Goal: Task Accomplishment & Management: Manage account settings

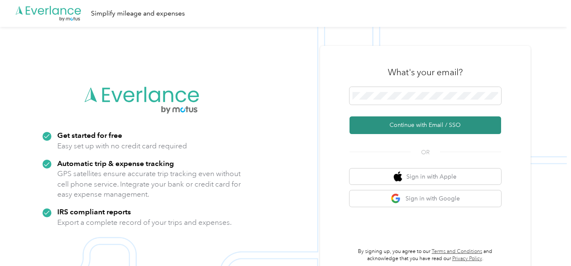
click at [431, 125] on button "Continue with Email / SSO" at bounding box center [425, 126] width 152 height 18
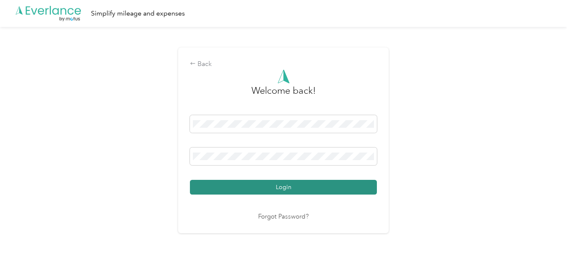
click at [305, 194] on button "Login" at bounding box center [283, 187] width 187 height 15
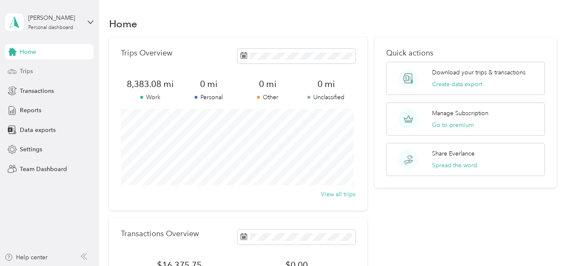
click at [32, 72] on span "Trips" at bounding box center [26, 71] width 13 height 9
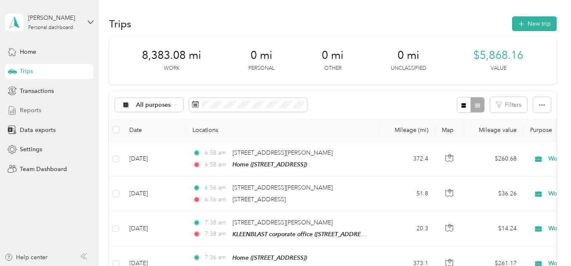
click at [44, 112] on div "Reports" at bounding box center [49, 110] width 88 height 15
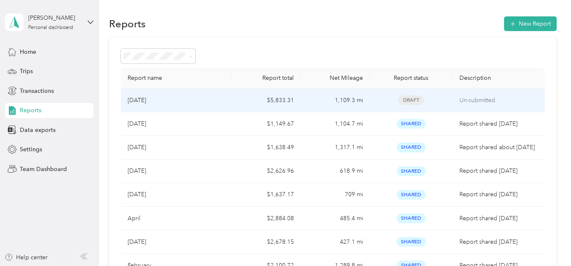
click at [184, 103] on div "[DATE]" at bounding box center [176, 100] width 97 height 9
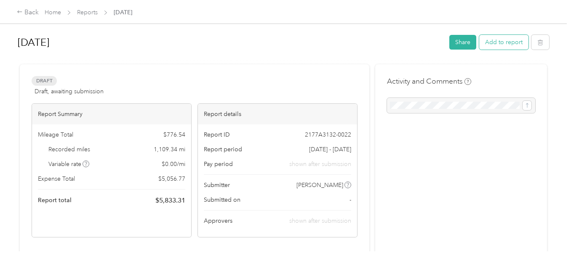
click at [498, 43] on button "Add to report" at bounding box center [503, 42] width 49 height 15
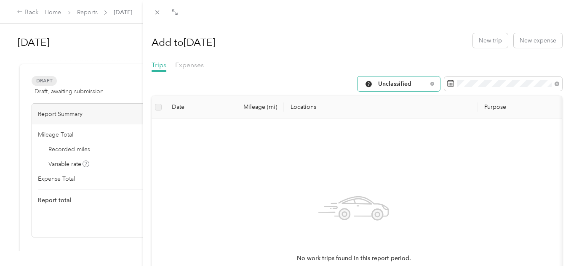
click at [410, 85] on span "Unclassified" at bounding box center [402, 84] width 49 height 6
click at [389, 130] on span "Work" at bounding box center [400, 129] width 56 height 9
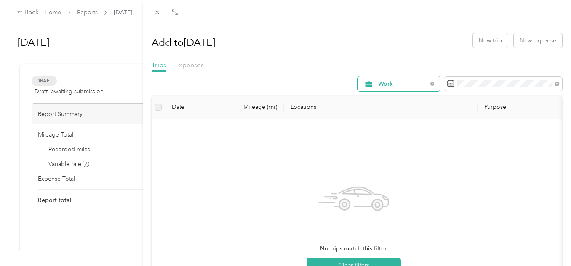
click at [405, 84] on span "Work" at bounding box center [402, 84] width 49 height 6
click at [398, 97] on span "All Purposes" at bounding box center [400, 99] width 56 height 9
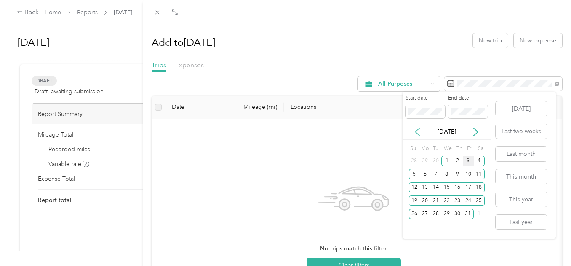
click at [418, 132] on icon at bounding box center [417, 132] width 8 height 8
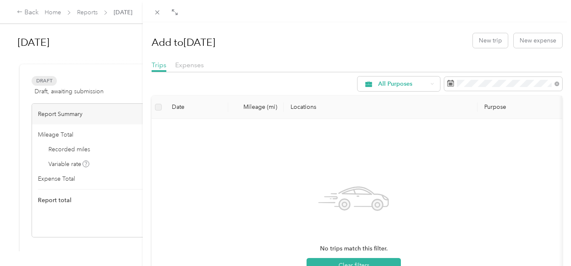
click at [410, 53] on div "Add to [DATE] New trip New expense Trips Expenses All Purposes Date Mileage (mi…" at bounding box center [357, 199] width 410 height 342
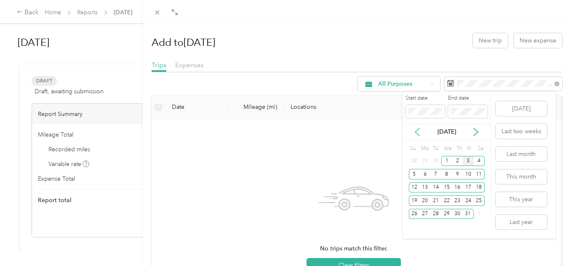
click at [417, 131] on icon at bounding box center [417, 132] width 8 height 8
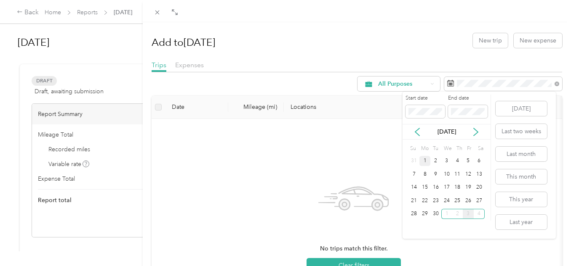
click at [425, 160] on div "1" at bounding box center [424, 161] width 11 height 11
click at [436, 215] on div "30" at bounding box center [435, 214] width 11 height 11
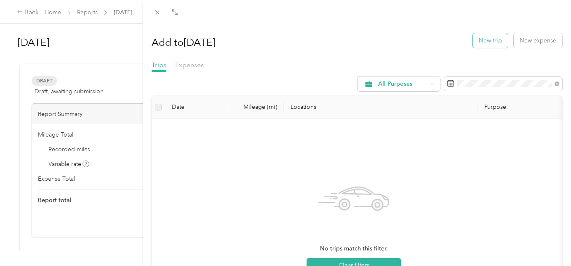
click at [483, 45] on button "New trip" at bounding box center [490, 40] width 35 height 15
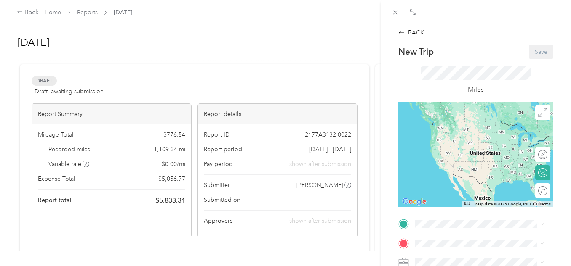
click at [453, 133] on span "[STREET_ADDRESS]" at bounding box center [457, 134] width 53 height 7
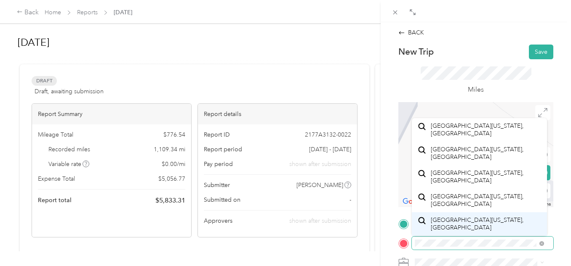
scroll to position [51, 0]
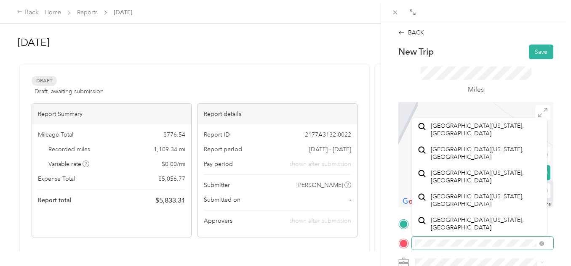
click at [409, 247] on div at bounding box center [475, 243] width 155 height 13
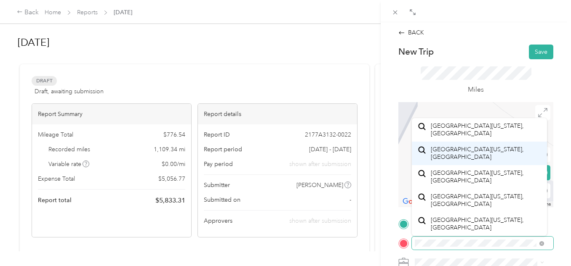
scroll to position [0, 0]
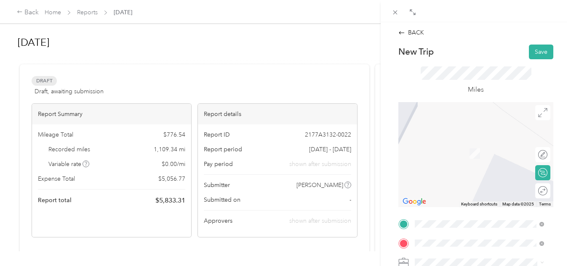
click at [489, 152] on span "[GEOGRAPHIC_DATA][US_STATE], [GEOGRAPHIC_DATA]" at bounding box center [486, 144] width 111 height 15
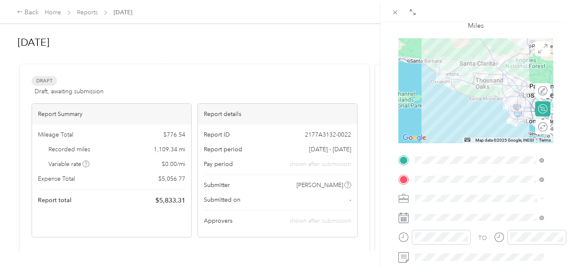
scroll to position [84, 0]
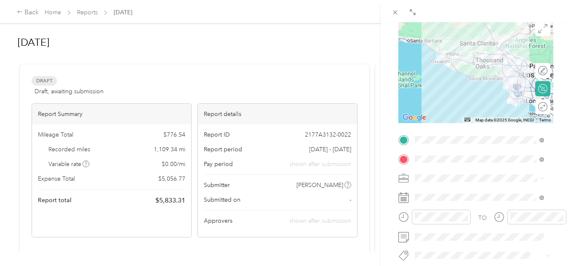
click at [487, 64] on div at bounding box center [475, 70] width 155 height 105
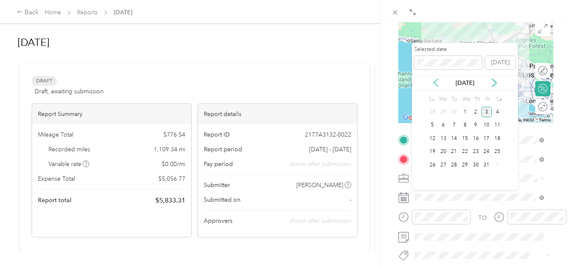
click at [433, 80] on icon at bounding box center [435, 83] width 8 height 8
click at [432, 165] on div "28" at bounding box center [432, 165] width 11 height 11
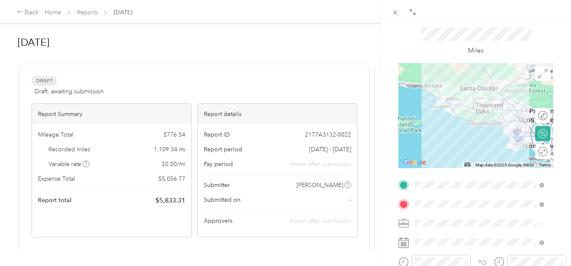
scroll to position [0, 0]
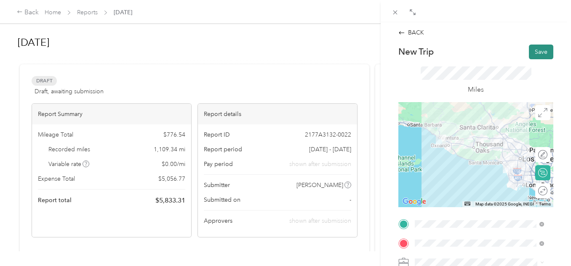
click at [538, 51] on button "Save" at bounding box center [541, 52] width 24 height 15
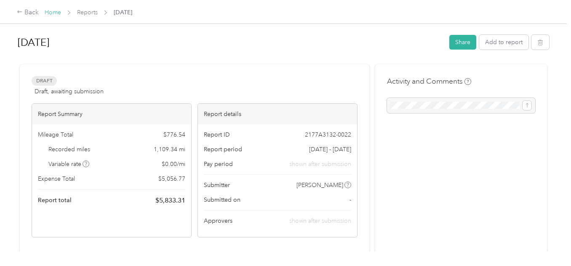
click at [60, 13] on link "Home" at bounding box center [53, 12] width 16 height 7
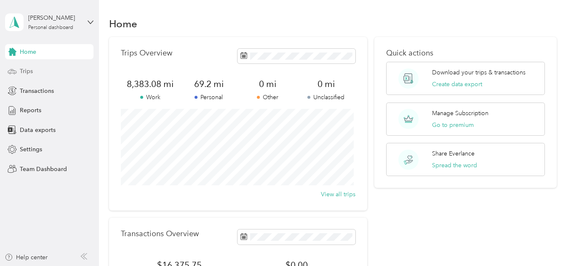
click at [20, 73] on span "Trips" at bounding box center [26, 71] width 13 height 9
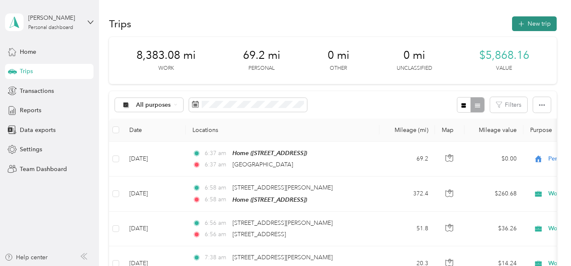
click at [532, 23] on button "New trip" at bounding box center [534, 23] width 45 height 15
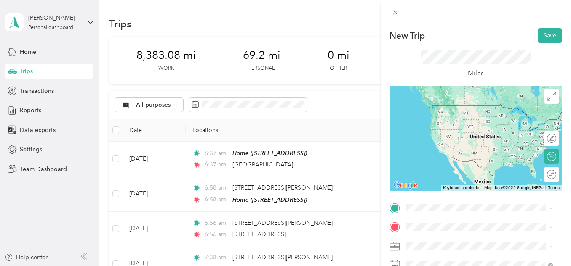
click at [482, 130] on span "[GEOGRAPHIC_DATA][US_STATE], [GEOGRAPHIC_DATA]" at bounding box center [486, 130] width 128 height 15
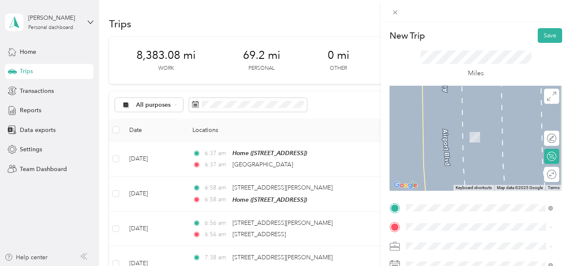
click at [474, 131] on div "Home [STREET_ADDRESS]" at bounding box center [448, 133] width 53 height 18
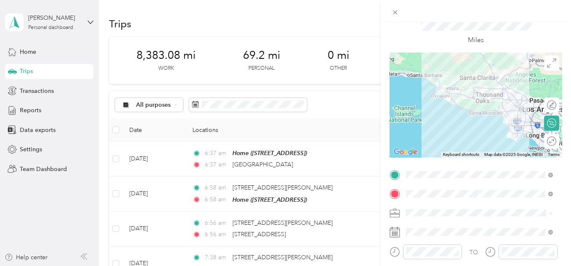
scroll to position [126, 0]
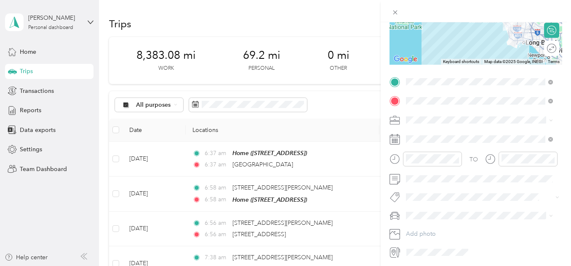
click at [422, 132] on span "Work" at bounding box center [416, 133] width 14 height 7
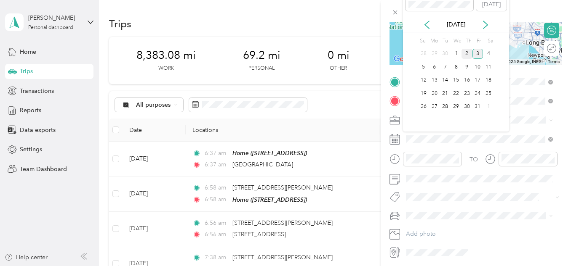
click at [467, 53] on div "2" at bounding box center [466, 54] width 11 height 11
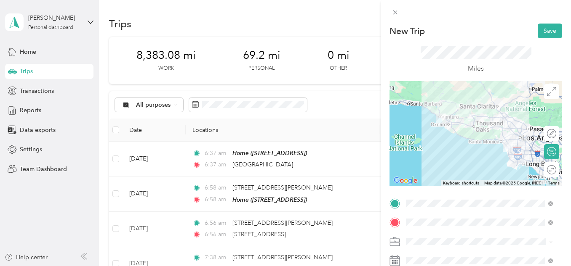
scroll to position [0, 0]
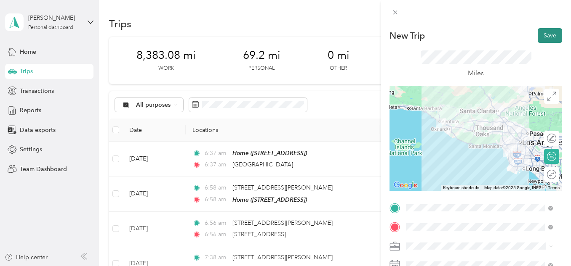
click at [543, 36] on button "Save" at bounding box center [550, 35] width 24 height 15
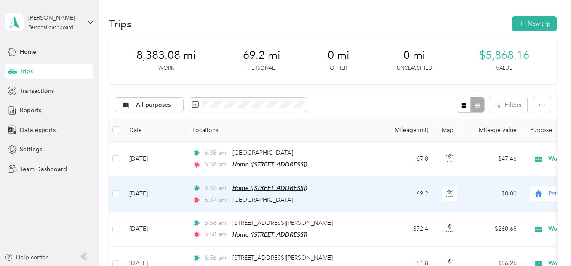
click at [307, 185] on span "Home ([STREET_ADDRESS])" at bounding box center [269, 188] width 75 height 7
click at [495, 79] on ol "Work Personal Other Other Charity Medical Moving Commute" at bounding box center [518, 126] width 104 height 118
click at [145, 195] on td "[DATE]" at bounding box center [154, 194] width 63 height 35
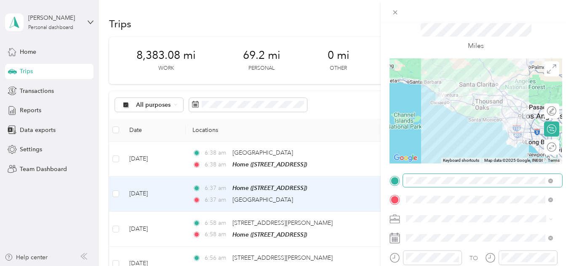
scroll to position [42, 0]
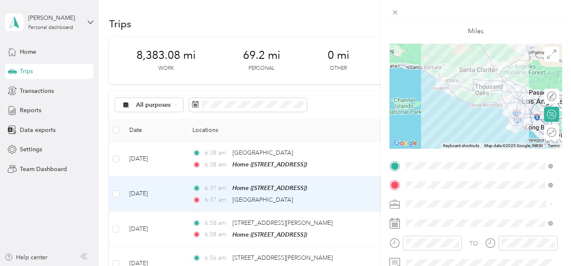
click at [424, 89] on li "Work" at bounding box center [479, 86] width 153 height 15
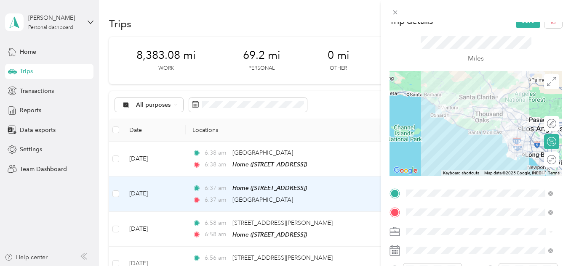
scroll to position [0, 0]
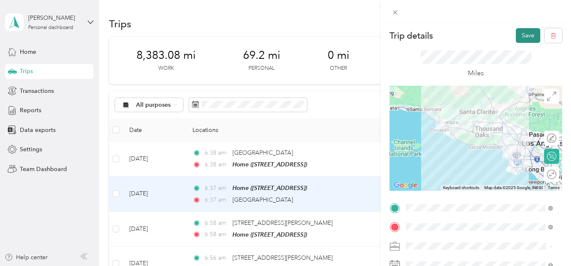
click at [521, 40] on button "Save" at bounding box center [528, 35] width 24 height 15
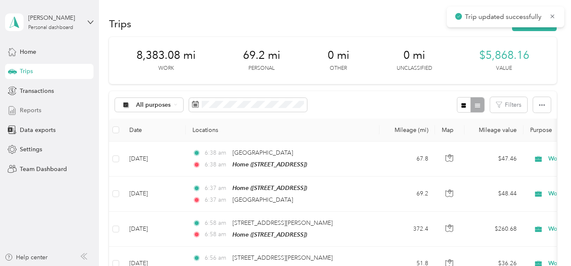
click at [36, 111] on span "Reports" at bounding box center [30, 110] width 21 height 9
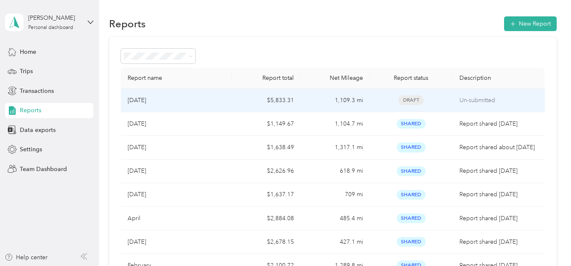
click at [146, 101] on p "[DATE]" at bounding box center [137, 100] width 19 height 9
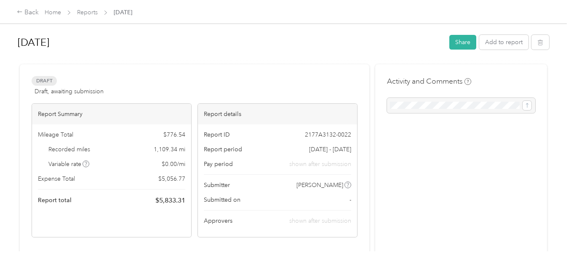
scroll to position [168, 0]
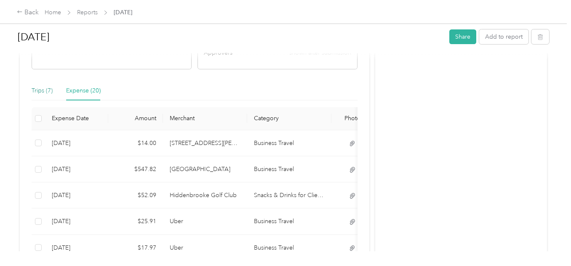
click at [35, 86] on div "Trips (7)" at bounding box center [42, 90] width 21 height 9
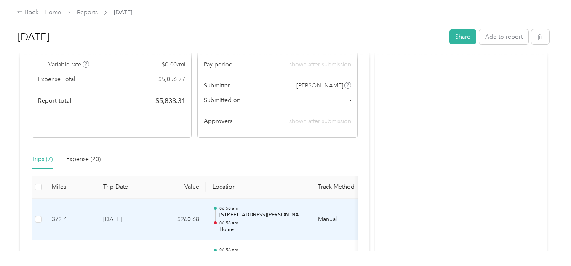
scroll to position [0, 0]
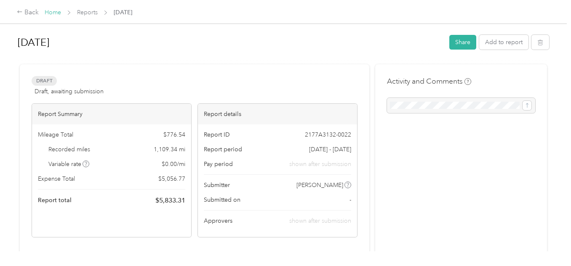
click at [49, 13] on link "Home" at bounding box center [53, 12] width 16 height 7
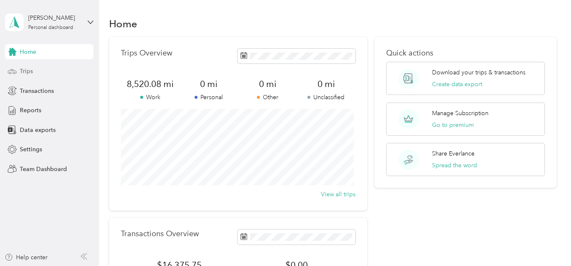
click at [30, 64] on div "Trips" at bounding box center [49, 71] width 88 height 15
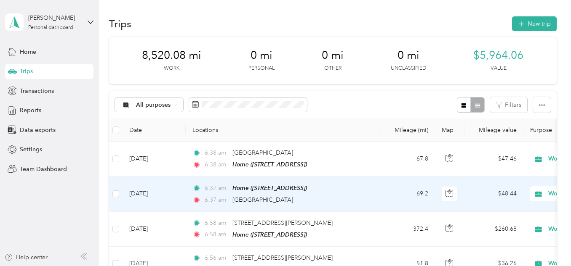
click at [148, 191] on td "[DATE]" at bounding box center [154, 194] width 63 height 35
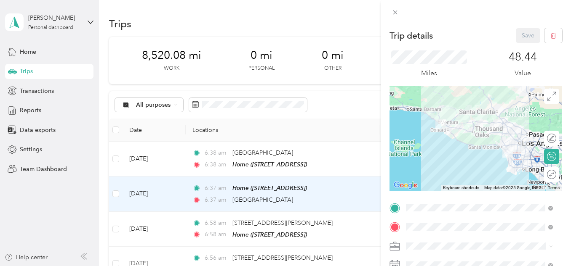
click at [36, 106] on div "Trip details Save This trip cannot be edited because it is either under review,…" at bounding box center [285, 133] width 571 height 266
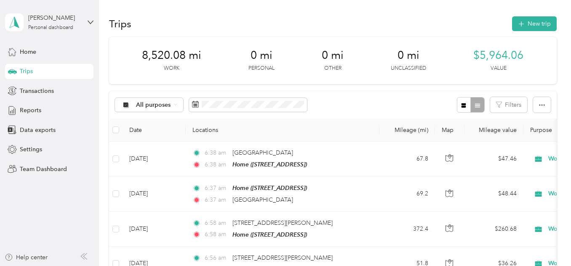
click at [33, 111] on span "Reports" at bounding box center [30, 110] width 21 height 9
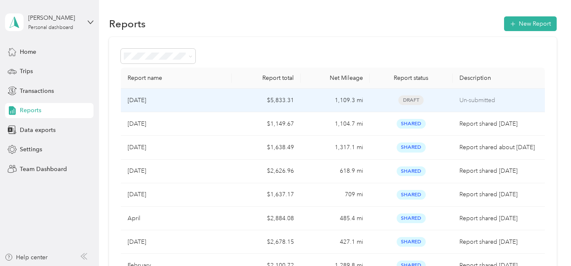
click at [174, 95] on td "[DATE]" at bounding box center [176, 101] width 110 height 24
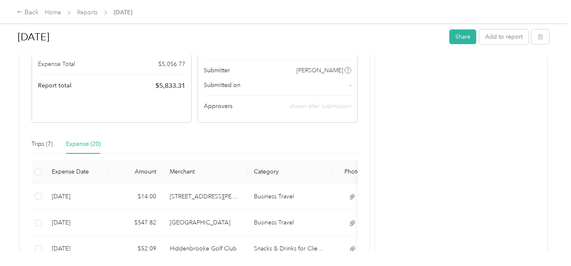
scroll to position [126, 0]
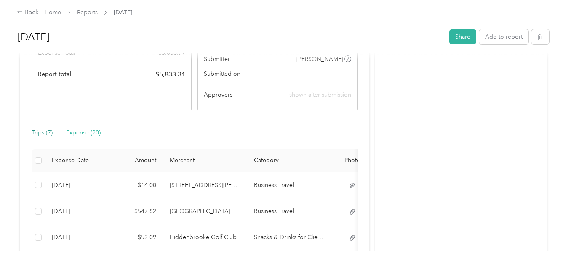
click at [39, 133] on div "Trips (7)" at bounding box center [42, 132] width 21 height 9
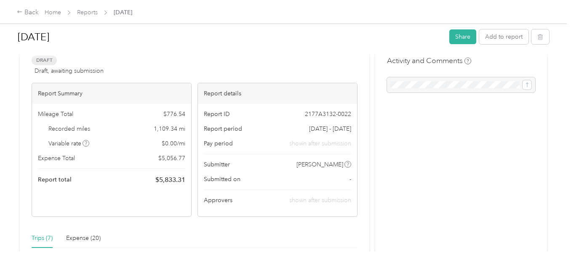
scroll to position [0, 0]
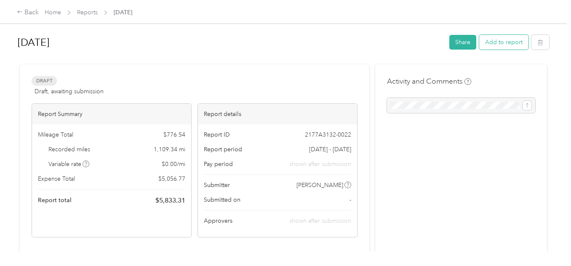
click at [504, 40] on button "Add to report" at bounding box center [503, 42] width 49 height 15
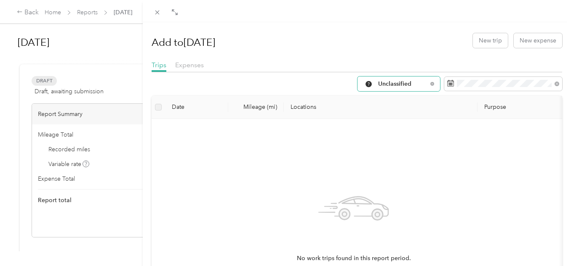
click at [391, 85] on span "Unclassified" at bounding box center [402, 84] width 49 height 6
click at [391, 100] on span "All Purposes" at bounding box center [400, 98] width 56 height 9
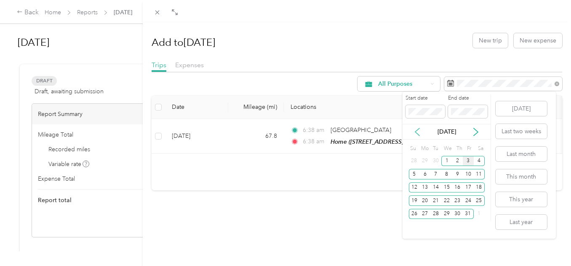
click at [414, 130] on icon at bounding box center [417, 132] width 8 height 8
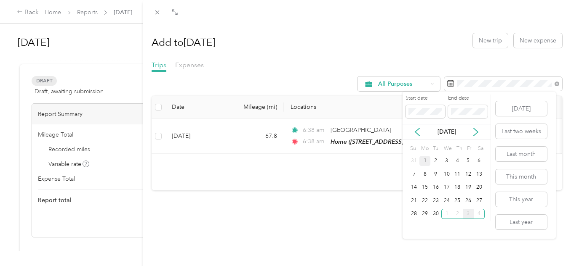
click at [423, 161] on div "1" at bounding box center [424, 161] width 11 height 11
click at [438, 216] on div "30" at bounding box center [435, 214] width 11 height 11
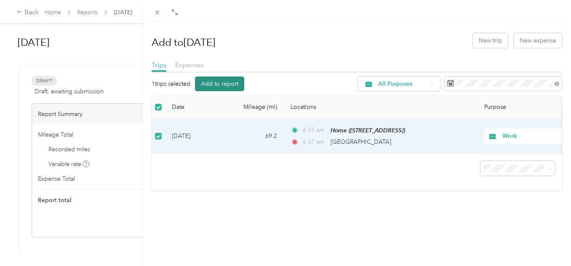
click at [224, 83] on button "Add to report" at bounding box center [219, 84] width 49 height 15
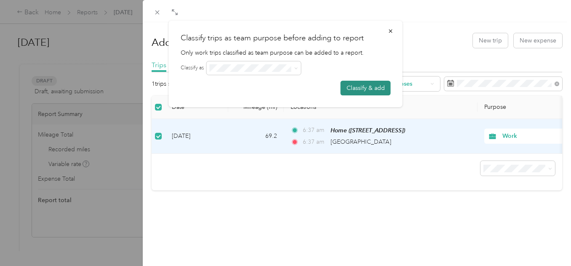
click at [359, 83] on button "Classify & add" at bounding box center [366, 88] width 50 height 15
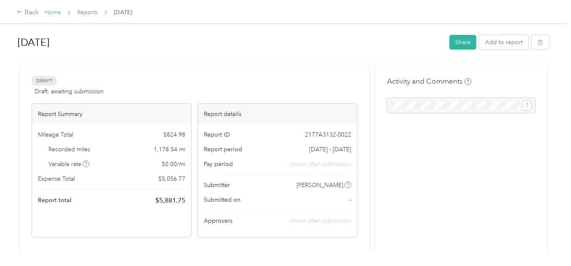
click at [57, 14] on link "Home" at bounding box center [53, 12] width 16 height 7
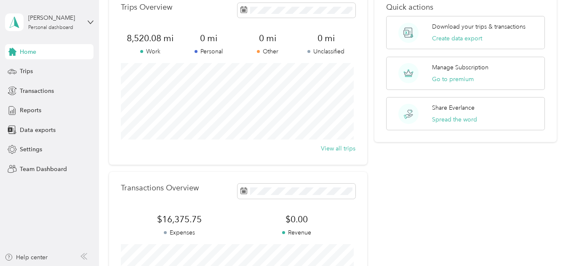
scroll to position [168, 0]
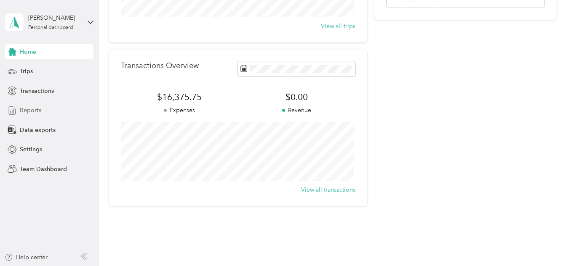
click at [43, 107] on div "Reports" at bounding box center [49, 110] width 88 height 15
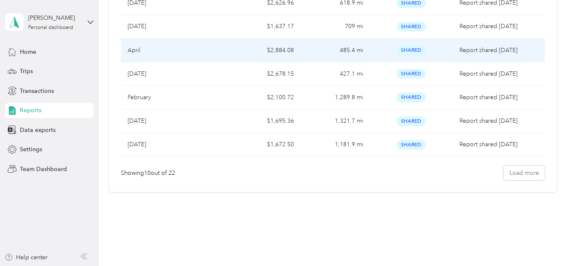
scroll to position [42, 0]
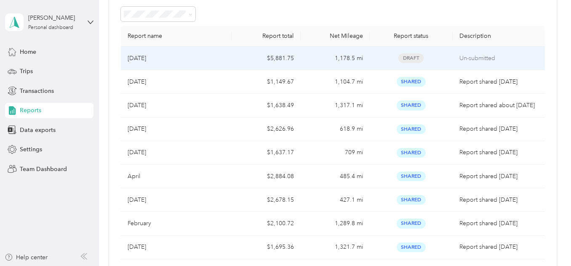
click at [194, 55] on div "[DATE]" at bounding box center [176, 58] width 97 height 9
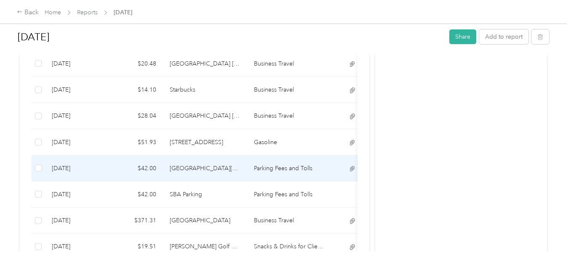
scroll to position [421, 0]
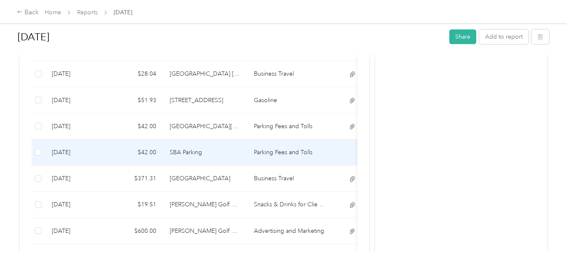
click at [228, 155] on td "SBA Parking" at bounding box center [205, 153] width 84 height 26
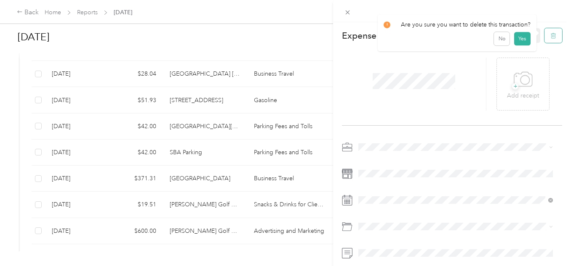
click at [546, 40] on button "button" at bounding box center [553, 35] width 18 height 15
click at [518, 42] on button "Yes" at bounding box center [522, 41] width 16 height 13
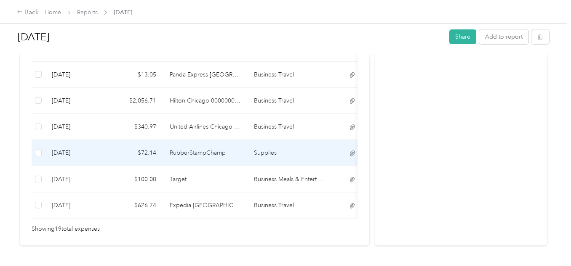
scroll to position [589, 0]
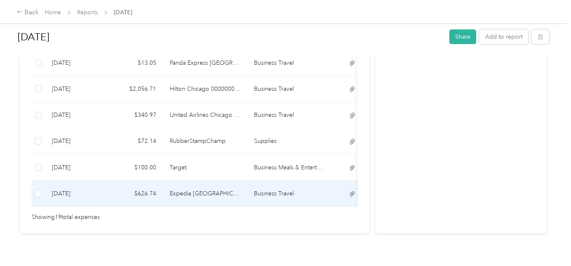
click at [210, 190] on td "Expedia [GEOGRAPHIC_DATA]" at bounding box center [205, 194] width 84 height 26
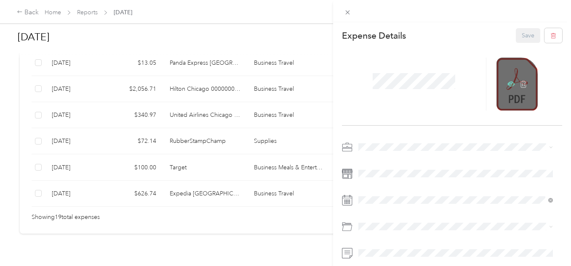
click at [507, 82] on icon at bounding box center [511, 84] width 8 height 5
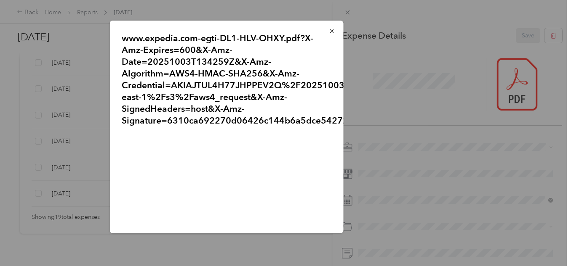
scroll to position [51, 0]
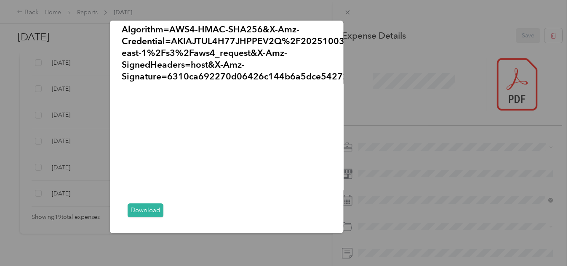
click at [347, 11] on div at bounding box center [285, 133] width 571 height 266
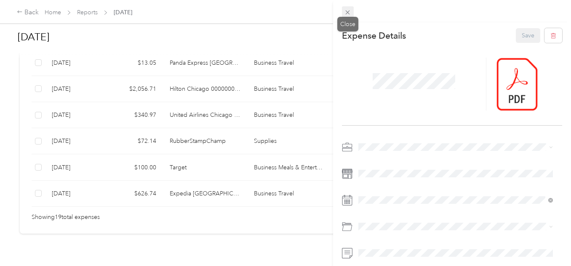
click at [349, 13] on icon at bounding box center [348, 13] width 4 height 4
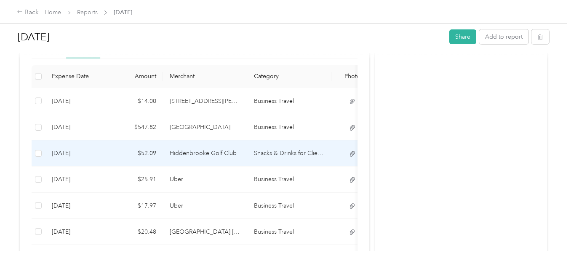
scroll to position [168, 0]
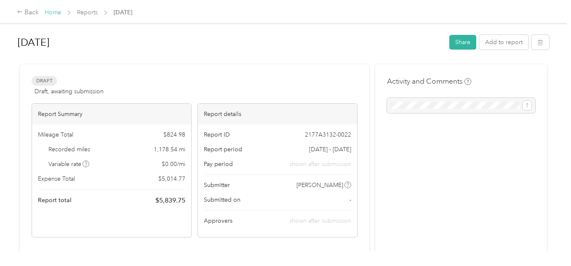
click at [53, 11] on link "Home" at bounding box center [53, 12] width 16 height 7
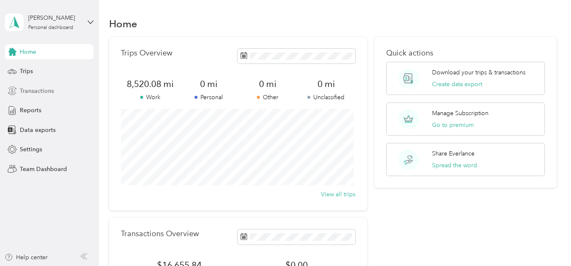
click at [42, 88] on span "Transactions" at bounding box center [37, 91] width 34 height 9
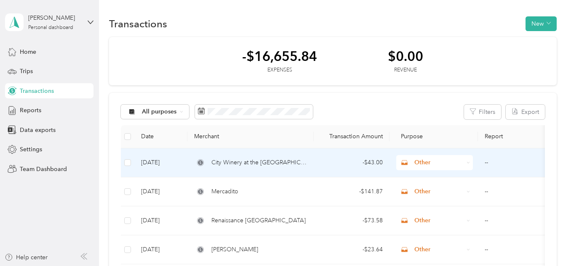
click at [421, 162] on span "Other" at bounding box center [438, 162] width 49 height 9
click at [424, 39] on span "Work" at bounding box center [442, 42] width 50 height 9
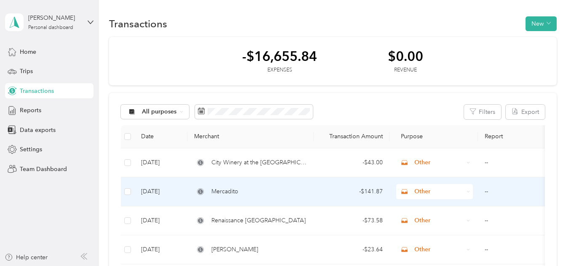
click at [429, 192] on span "Other" at bounding box center [438, 191] width 49 height 9
click at [431, 75] on li "Work" at bounding box center [435, 73] width 77 height 15
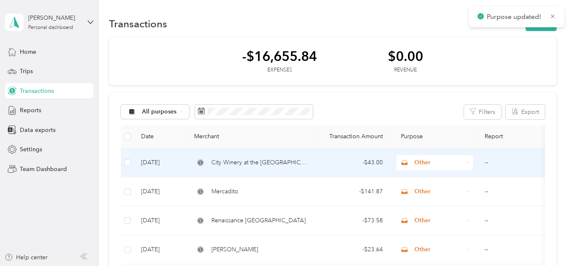
scroll to position [42, 0]
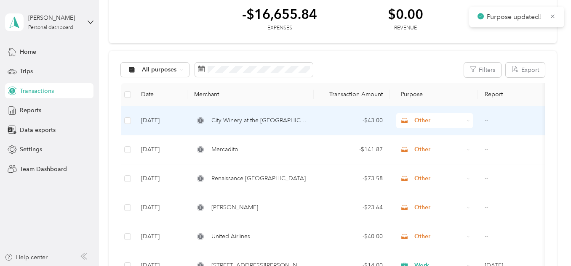
click at [433, 120] on span "Other" at bounding box center [438, 120] width 49 height 9
click at [432, 137] on li "Work" at bounding box center [435, 135] width 77 height 15
click at [161, 120] on td "Sep 30, 2025" at bounding box center [160, 121] width 53 height 29
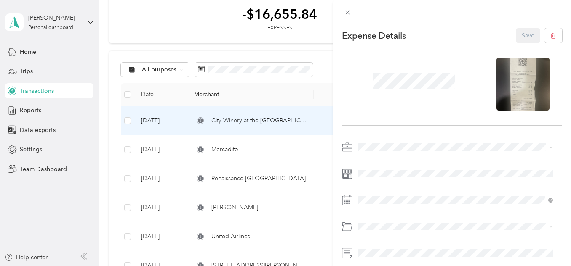
click at [382, 26] on div "Work" at bounding box center [455, 25] width 189 height 9
click at [519, 36] on button "Save" at bounding box center [528, 35] width 24 height 15
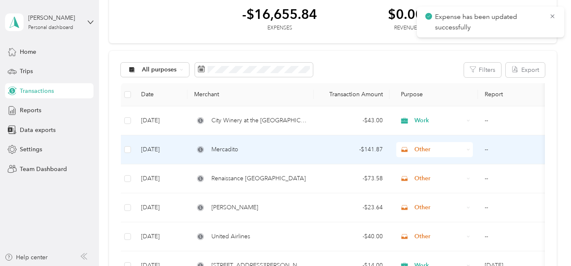
click at [168, 145] on td "Sep 30, 2025" at bounding box center [160, 150] width 53 height 29
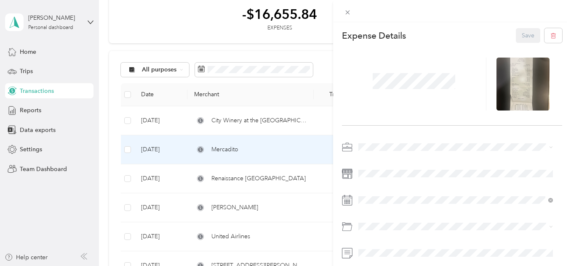
click at [387, 28] on div "Work" at bounding box center [455, 27] width 189 height 9
click at [516, 30] on button "Save" at bounding box center [528, 35] width 24 height 15
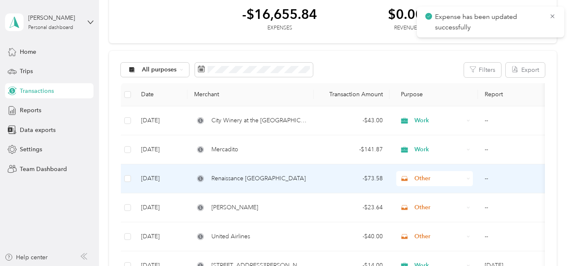
click at [166, 178] on td "Sep 29, 2025" at bounding box center [160, 179] width 53 height 29
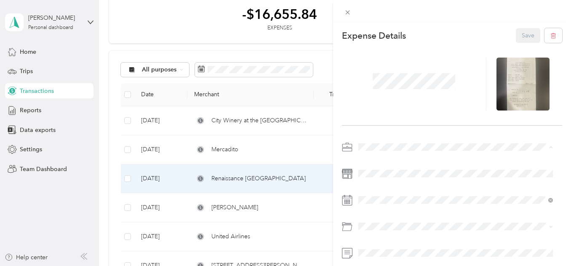
click at [385, 30] on li "Work" at bounding box center [455, 29] width 200 height 15
click at [517, 27] on div "Expense Details Save" at bounding box center [452, 171] width 238 height 298
click at [517, 30] on button "Save" at bounding box center [528, 35] width 24 height 15
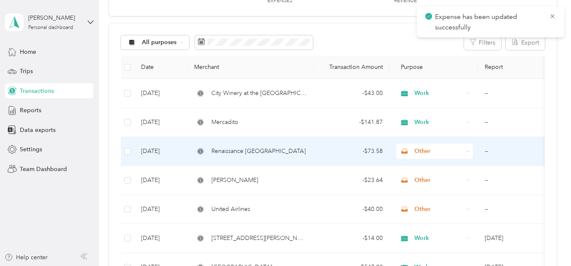
scroll to position [84, 0]
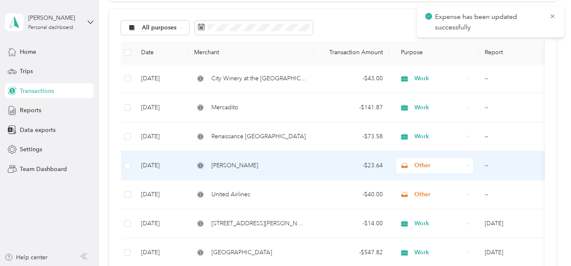
click at [159, 165] on td "Sep 29, 2025" at bounding box center [160, 166] width 53 height 29
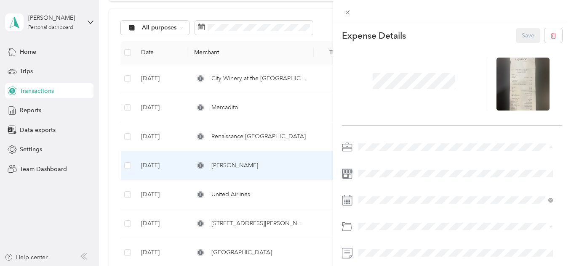
click at [375, 32] on li "Work" at bounding box center [455, 29] width 200 height 15
click at [516, 31] on button "Save" at bounding box center [528, 35] width 24 height 15
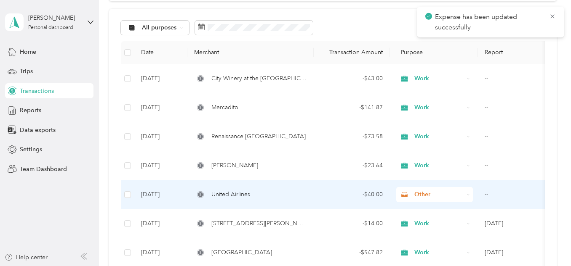
scroll to position [126, 0]
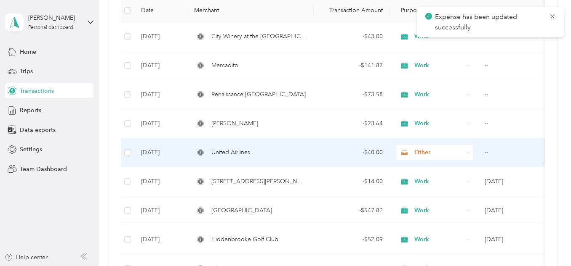
click at [151, 152] on td "[DATE]" at bounding box center [160, 153] width 53 height 29
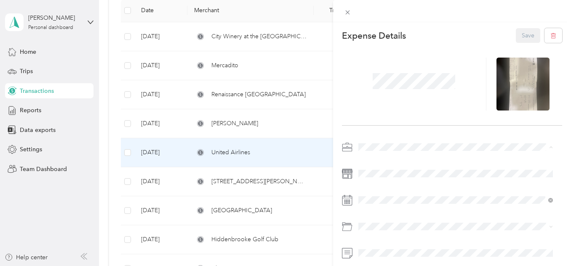
click at [388, 26] on div "Work" at bounding box center [455, 29] width 189 height 9
click at [525, 35] on button "Save" at bounding box center [528, 35] width 24 height 15
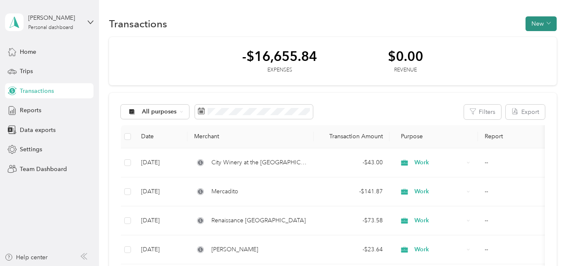
click at [536, 22] on button "New" at bounding box center [540, 23] width 31 height 15
click at [532, 39] on span "Expense" at bounding box center [536, 39] width 23 height 9
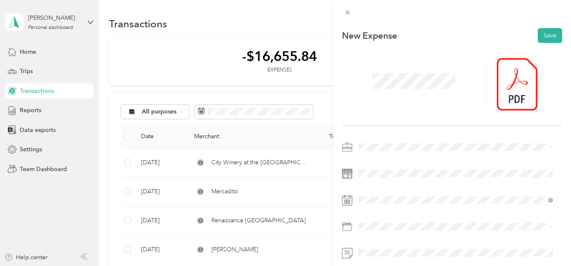
click at [380, 25] on div "Work" at bounding box center [455, 26] width 189 height 9
click at [389, 206] on span at bounding box center [458, 200] width 207 height 13
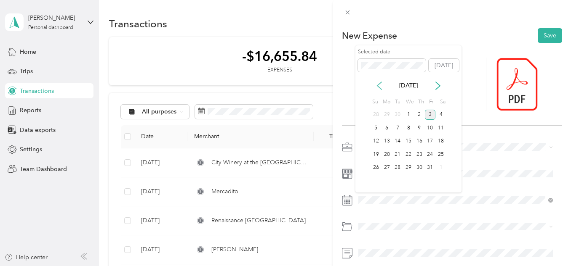
click at [380, 85] on icon at bounding box center [379, 86] width 8 height 8
click at [376, 167] on div "28" at bounding box center [375, 168] width 11 height 11
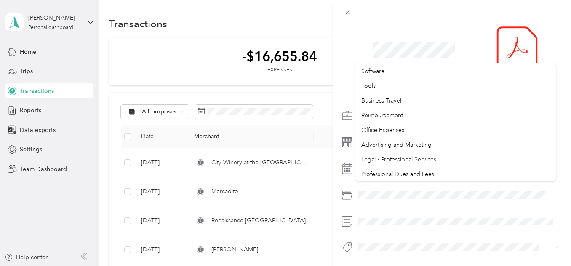
scroll to position [210, 0]
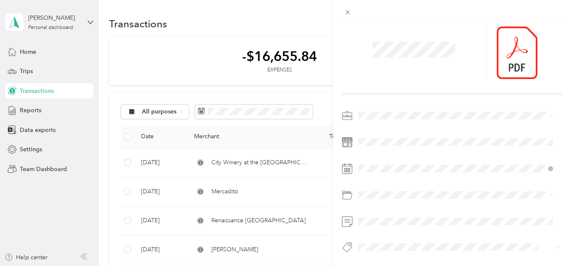
click at [442, 90] on ol "Default categories Gasoline Car Maintenance and Repairs Car Lease Payments Park…" at bounding box center [455, 122] width 200 height 118
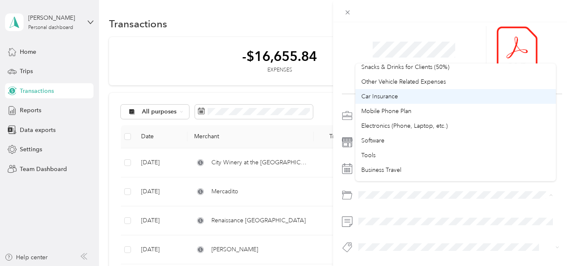
scroll to position [168, 0]
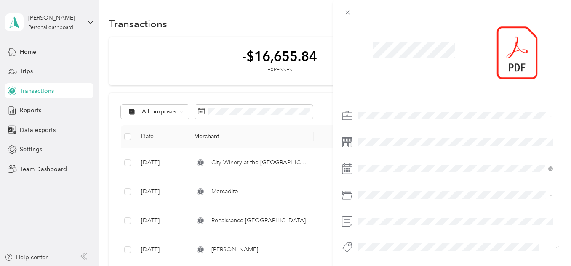
click at [379, 126] on span "Business Travel" at bounding box center [381, 128] width 40 height 7
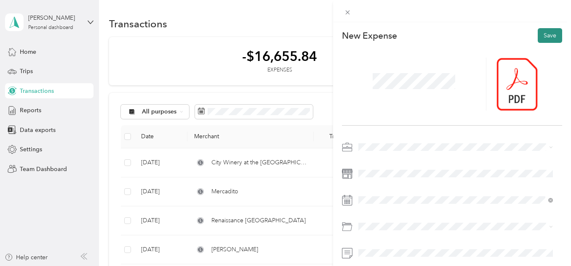
click at [548, 32] on button "Save" at bounding box center [550, 35] width 24 height 15
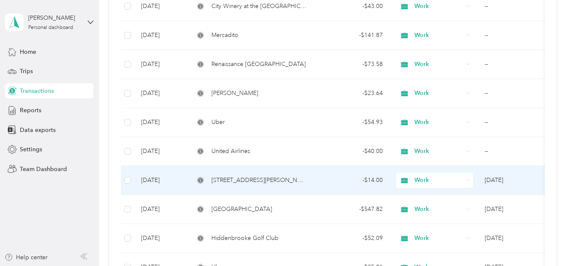
scroll to position [168, 0]
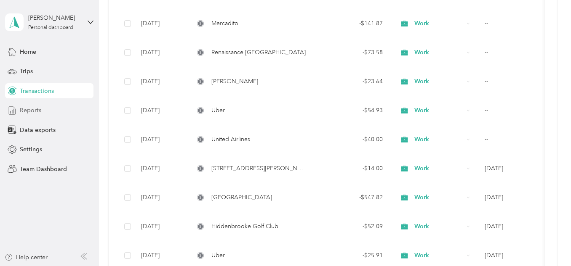
click at [36, 108] on span "Reports" at bounding box center [30, 110] width 21 height 9
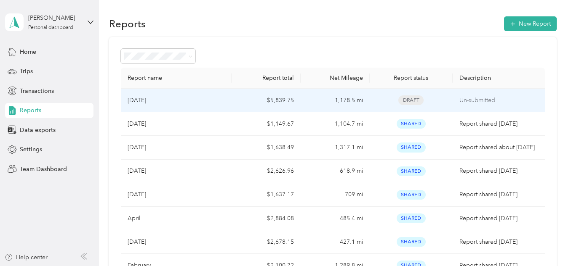
click at [146, 102] on p "[DATE]" at bounding box center [137, 100] width 19 height 9
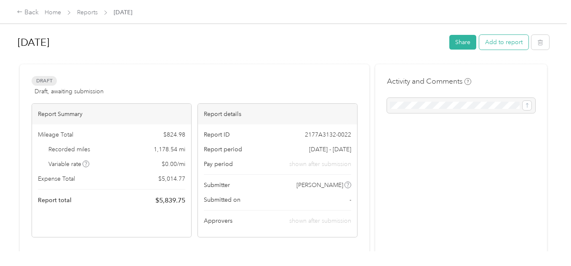
click at [500, 37] on button "Add to report" at bounding box center [503, 42] width 49 height 15
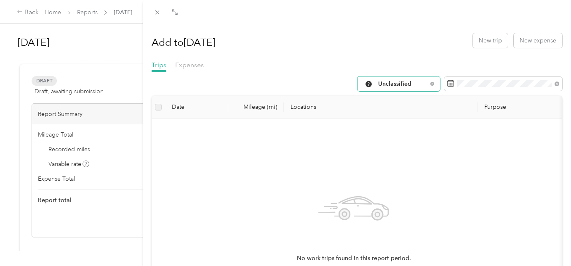
click at [381, 82] on span "Unclassified" at bounding box center [402, 84] width 49 height 6
click at [387, 97] on span "All Purposes" at bounding box center [400, 99] width 56 height 9
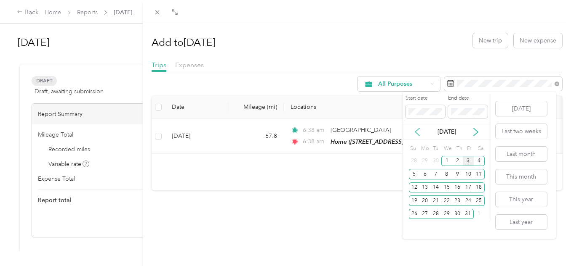
click at [416, 131] on icon at bounding box center [417, 132] width 4 height 8
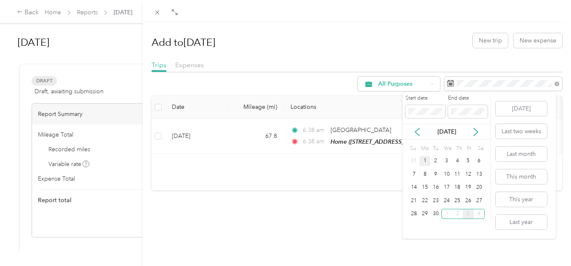
click at [424, 162] on div "1" at bounding box center [424, 161] width 11 height 11
click at [437, 217] on div "30" at bounding box center [435, 214] width 11 height 11
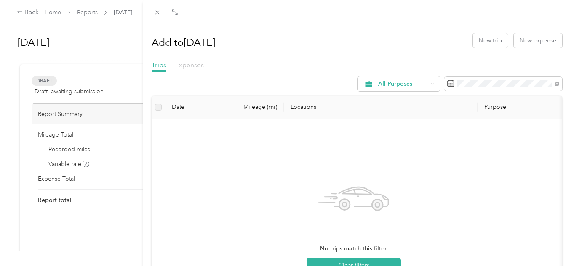
click at [188, 62] on span "Expenses" at bounding box center [189, 65] width 29 height 8
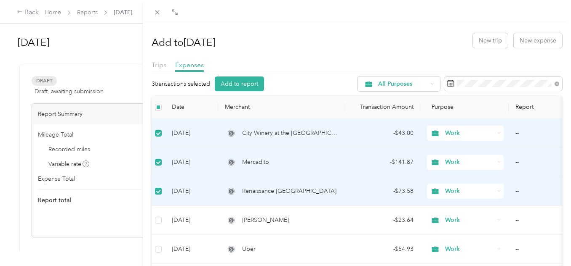
scroll to position [84, 0]
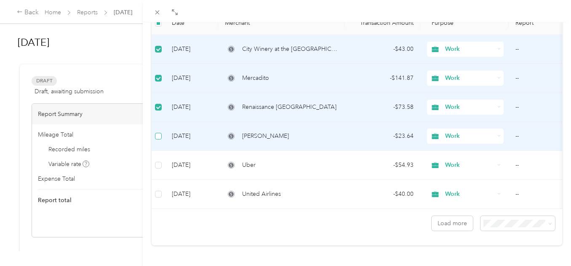
click at [160, 132] on label at bounding box center [158, 136] width 7 height 9
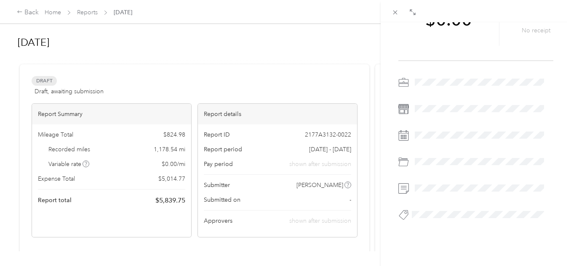
click at [89, 12] on div "BACK Expenses Expense detail This expense cannot be edited because it is either…" at bounding box center [285, 133] width 571 height 266
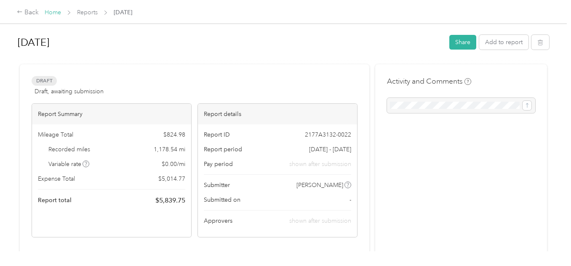
click at [57, 13] on link "Home" at bounding box center [53, 12] width 16 height 7
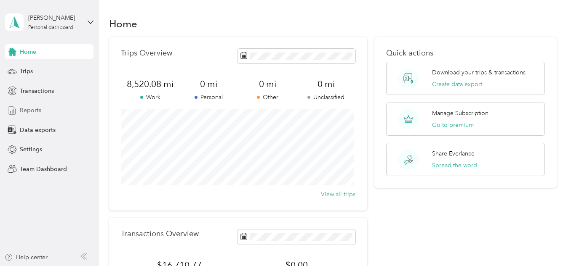
click at [37, 109] on span "Reports" at bounding box center [30, 110] width 21 height 9
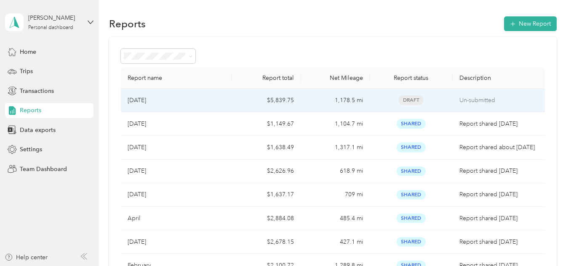
click at [146, 104] on p "[DATE]" at bounding box center [137, 100] width 19 height 9
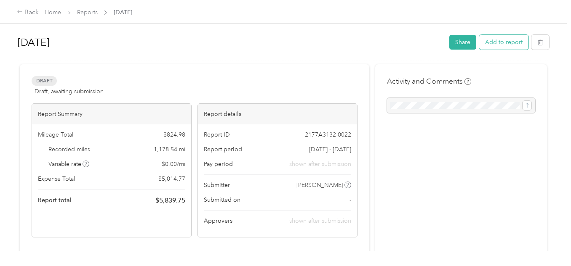
click at [506, 45] on button "Add to report" at bounding box center [503, 42] width 49 height 15
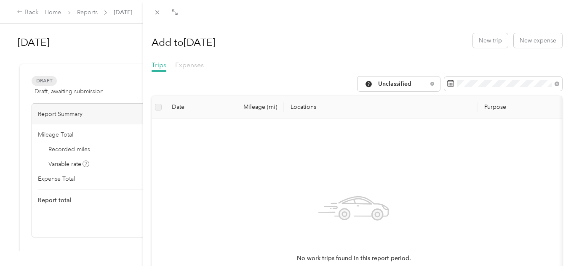
click at [191, 64] on span "Expenses" at bounding box center [189, 65] width 29 height 8
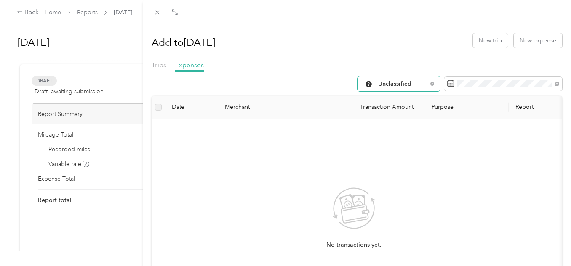
click at [395, 86] on span "Unclassified" at bounding box center [402, 84] width 49 height 6
click at [394, 97] on span "All Purposes" at bounding box center [400, 99] width 56 height 9
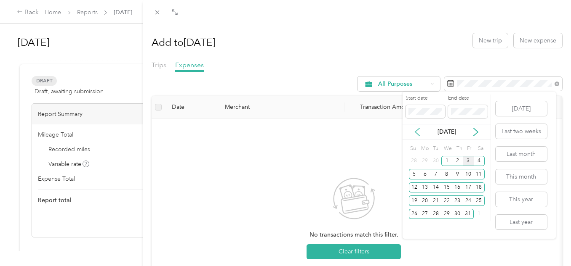
click at [416, 132] on icon at bounding box center [417, 132] width 8 height 8
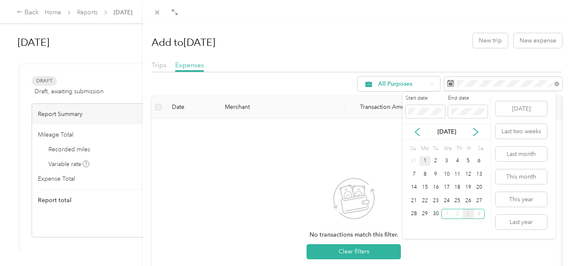
click at [425, 157] on div "1" at bounding box center [424, 161] width 11 height 11
click at [437, 215] on div "30" at bounding box center [435, 214] width 11 height 11
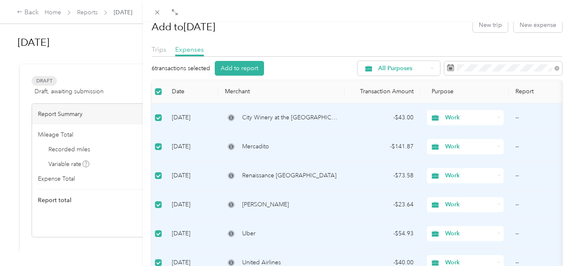
scroll to position [14, 0]
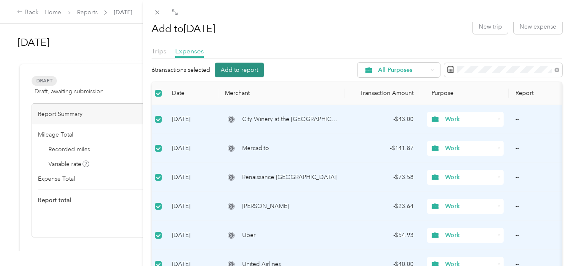
click at [243, 69] on button "Add to report" at bounding box center [239, 70] width 49 height 15
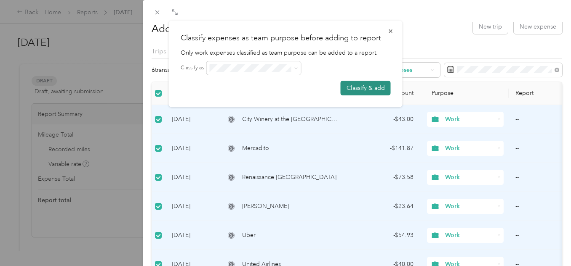
click at [347, 89] on button "Classify & add" at bounding box center [366, 88] width 50 height 15
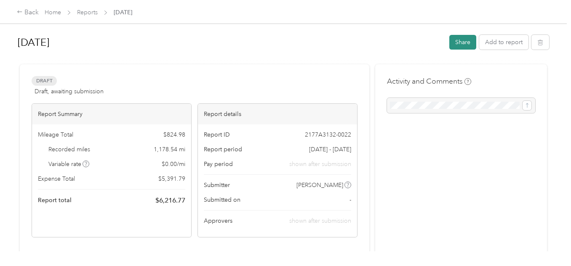
click at [461, 43] on button "Share" at bounding box center [462, 42] width 27 height 15
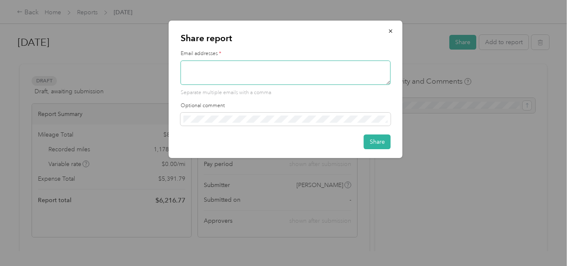
click at [334, 71] on textarea at bounding box center [286, 73] width 210 height 24
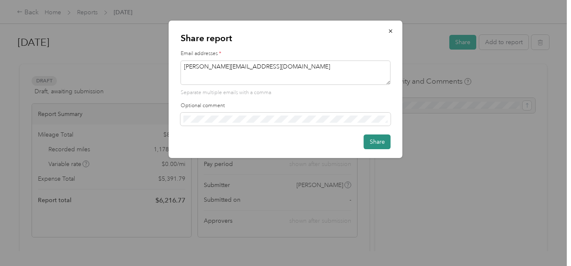
type textarea "chris@kleenblast.com"
click at [378, 144] on button "Share" at bounding box center [377, 142] width 27 height 15
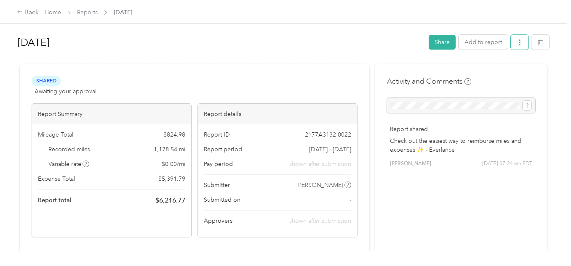
click at [519, 45] on icon "button" at bounding box center [520, 43] width 2 height 6
click at [506, 72] on span "Download" at bounding box center [493, 73] width 28 height 9
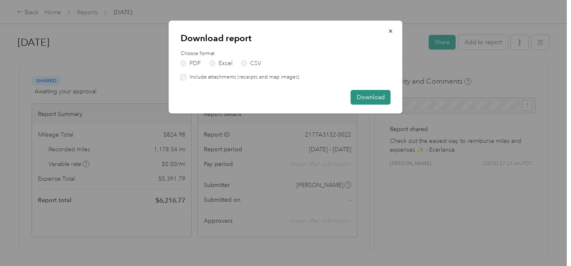
click at [362, 97] on button "Download" at bounding box center [371, 97] width 40 height 15
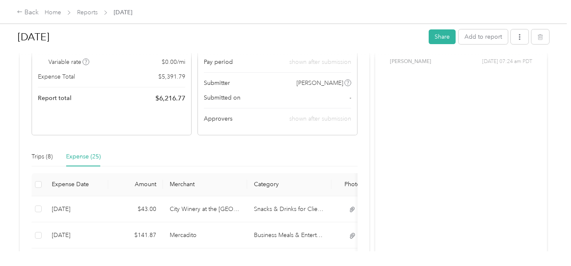
scroll to position [253, 0]
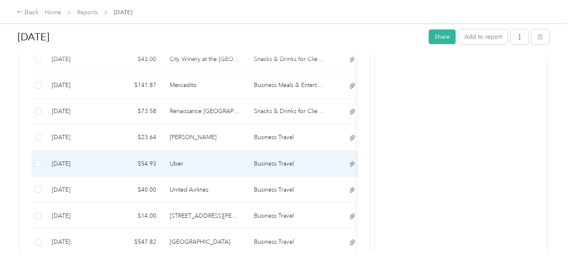
click at [274, 160] on td "Business Travel" at bounding box center [289, 164] width 84 height 26
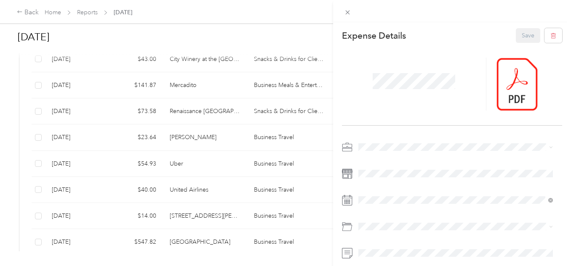
click at [271, 137] on div "This expense cannot be edited because it is either under review, approved, or p…" at bounding box center [285, 133] width 571 height 266
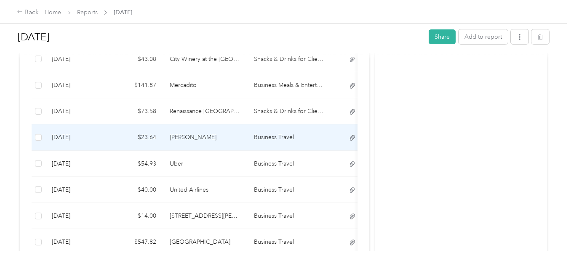
click at [271, 137] on td "Business Travel" at bounding box center [289, 138] width 84 height 26
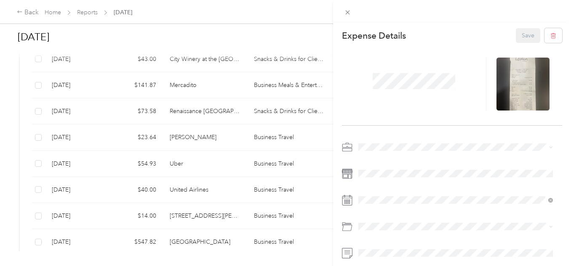
click at [258, 244] on div "This expense cannot be edited because it is either under review, approved, or p…" at bounding box center [285, 133] width 571 height 266
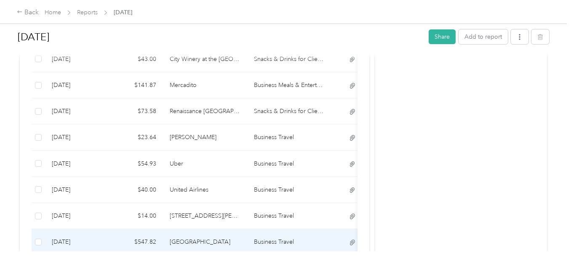
click at [256, 244] on td "Business Travel" at bounding box center [289, 242] width 84 height 26
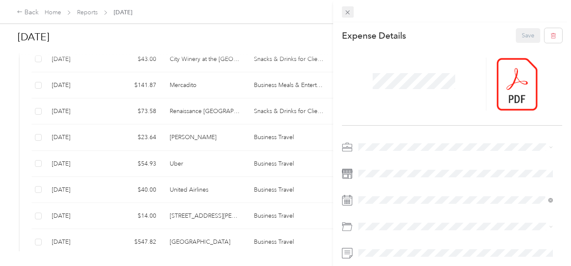
click at [348, 12] on icon at bounding box center [348, 13] width 4 height 4
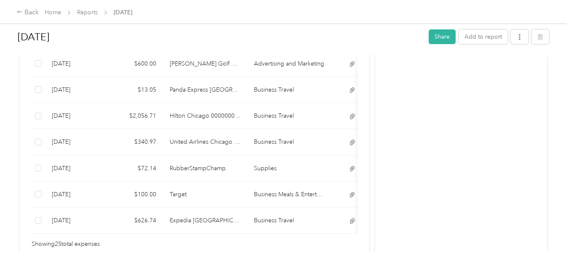
scroll to position [771, 0]
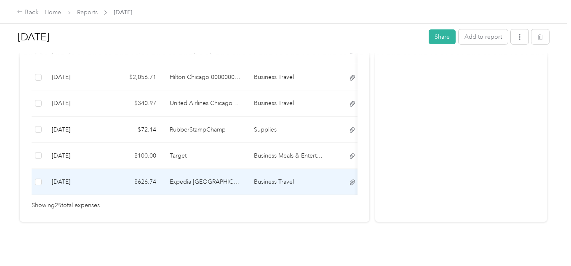
click at [196, 171] on td "Expedia [GEOGRAPHIC_DATA]" at bounding box center [205, 182] width 84 height 26
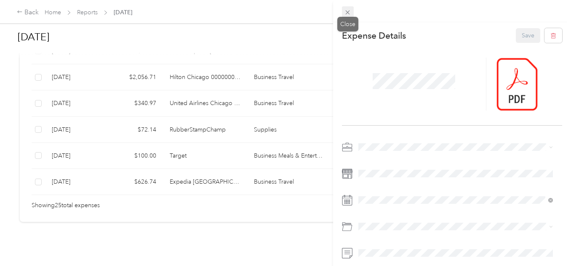
click at [347, 12] on icon at bounding box center [348, 13] width 4 height 4
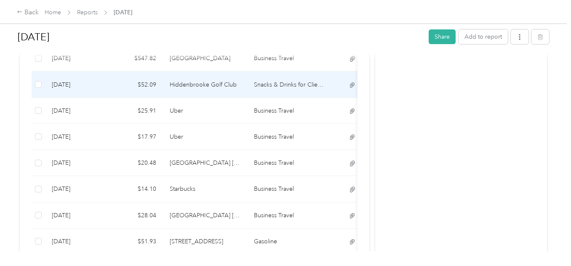
scroll to position [266, 0]
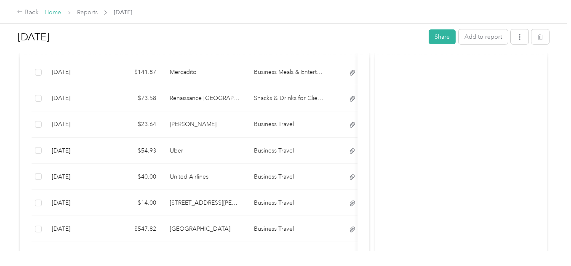
click at [52, 12] on link "Home" at bounding box center [53, 12] width 16 height 7
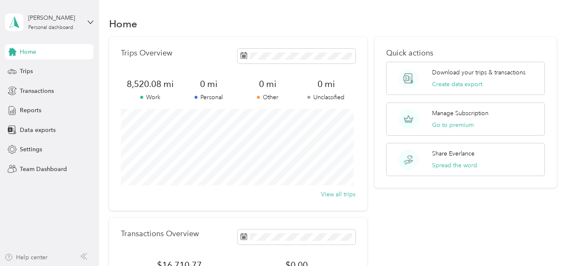
click at [37, 258] on div "Help center" at bounding box center [26, 257] width 43 height 9
click at [51, 87] on span "Transactions" at bounding box center [37, 91] width 34 height 9
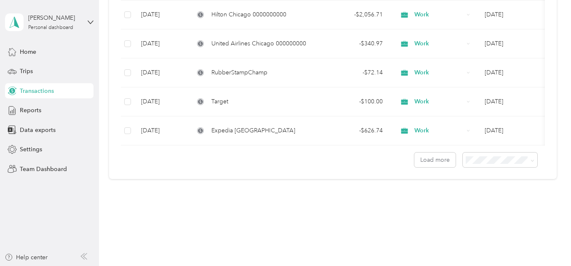
scroll to position [693, 0]
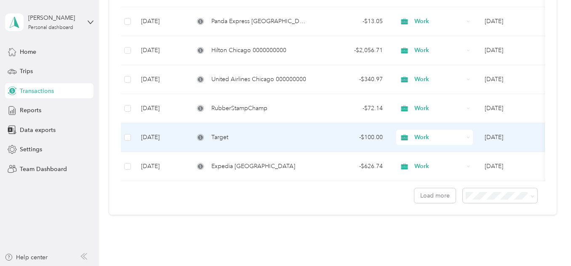
click at [270, 137] on div "Target" at bounding box center [250, 137] width 113 height 9
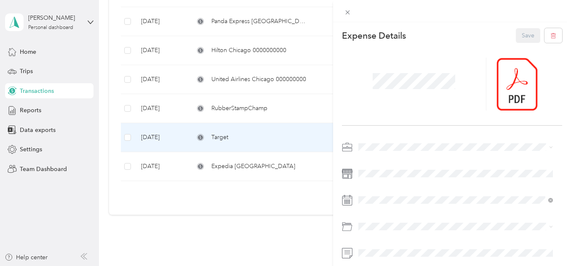
click at [265, 170] on div "This expense cannot be edited because it is either under review, approved, or p…" at bounding box center [285, 133] width 571 height 266
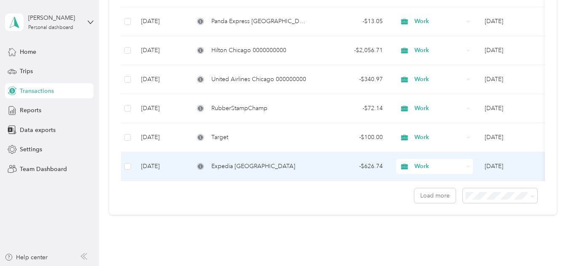
click at [265, 170] on span "Expedia [GEOGRAPHIC_DATA]" at bounding box center [253, 166] width 84 height 9
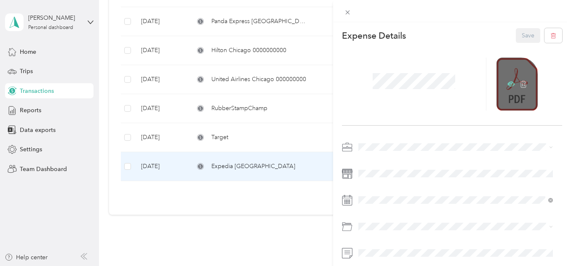
click at [507, 83] on icon at bounding box center [511, 84] width 8 height 5
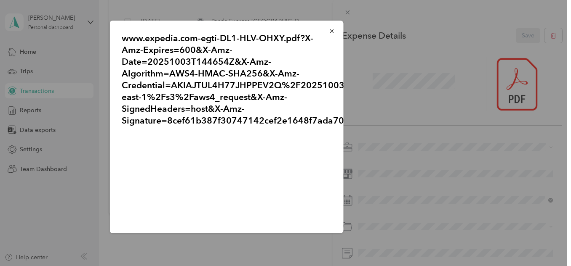
scroll to position [51, 0]
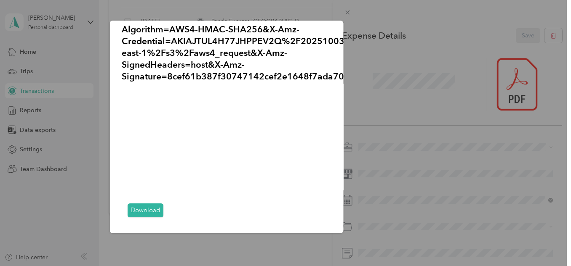
click at [140, 204] on link "Download" at bounding box center [146, 211] width 36 height 14
click at [347, 13] on div at bounding box center [285, 133] width 571 height 266
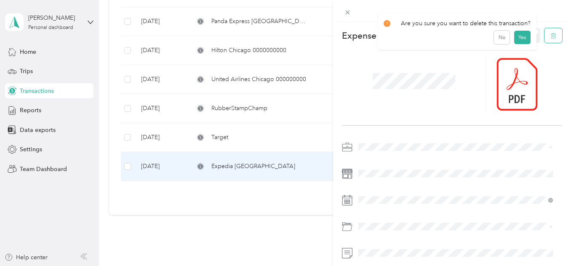
click at [544, 36] on button "button" at bounding box center [553, 35] width 18 height 15
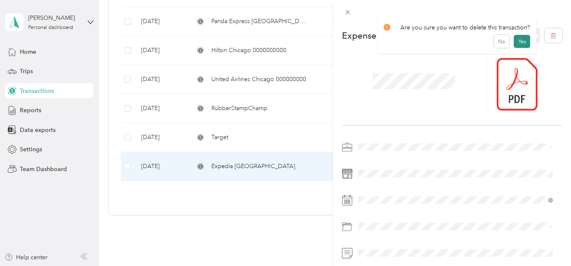
click at [515, 41] on button "Yes" at bounding box center [522, 41] width 16 height 13
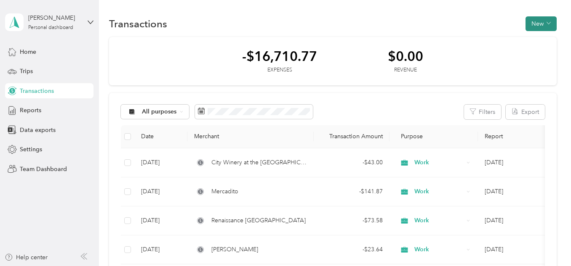
click at [536, 21] on button "New" at bounding box center [540, 23] width 31 height 15
click at [530, 42] on span "Expense" at bounding box center [536, 39] width 23 height 9
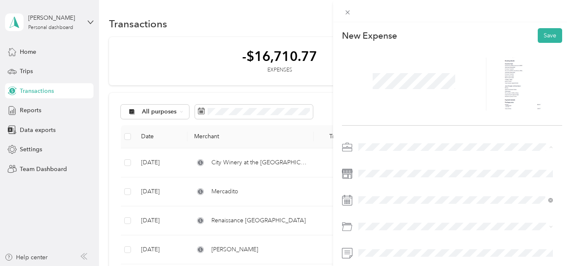
click at [374, 27] on span "Work" at bounding box center [368, 29] width 14 height 7
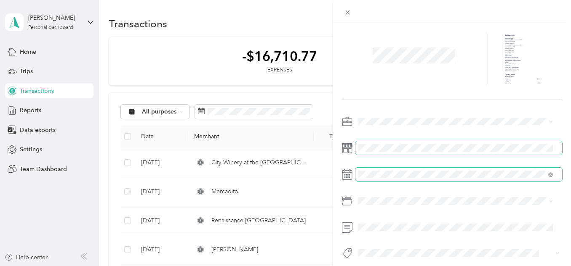
scroll to position [38, 0]
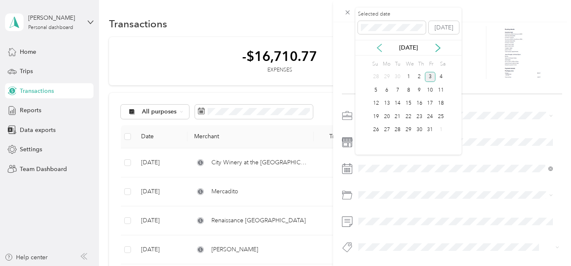
click at [378, 50] on icon at bounding box center [379, 48] width 8 height 8
click at [407, 77] on div "3" at bounding box center [408, 77] width 11 height 11
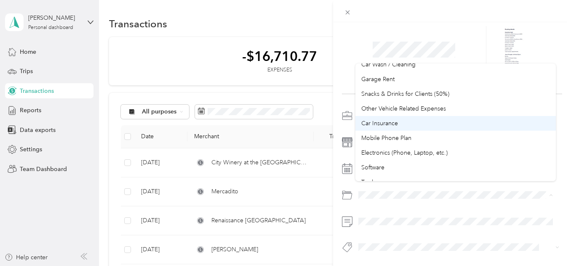
scroll to position [126, 0]
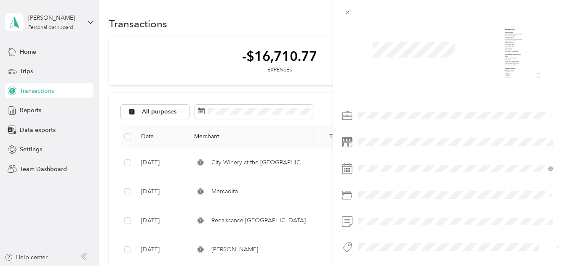
click at [406, 166] on div "Business Travel" at bounding box center [455, 169] width 189 height 9
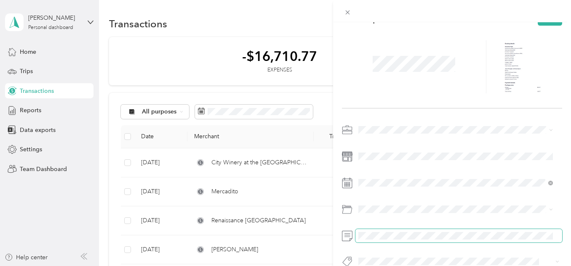
scroll to position [0, 0]
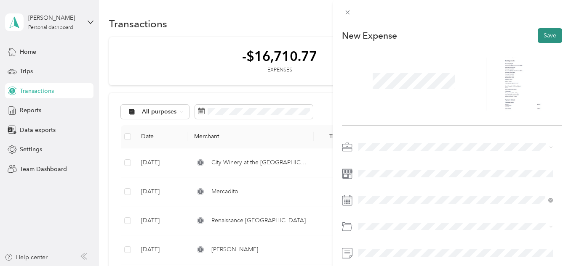
click at [541, 35] on button "Save" at bounding box center [550, 35] width 24 height 15
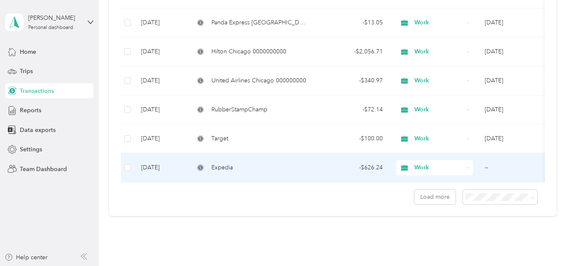
scroll to position [651, 0]
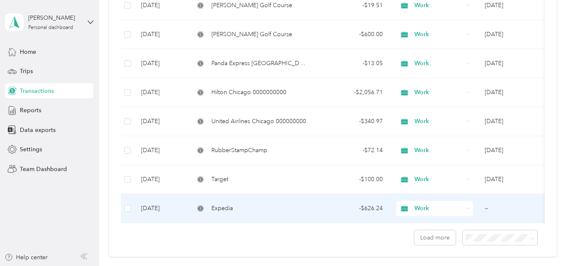
click at [499, 207] on td "--" at bounding box center [520, 208] width 84 height 29
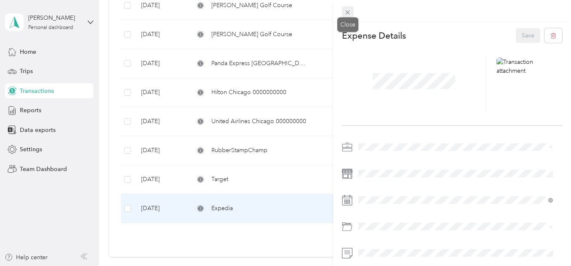
click at [350, 13] on icon at bounding box center [347, 12] width 7 height 7
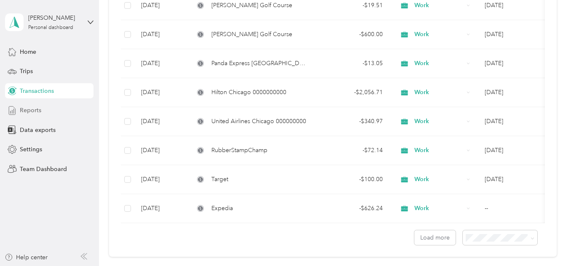
click at [46, 110] on div "Reports" at bounding box center [49, 110] width 88 height 15
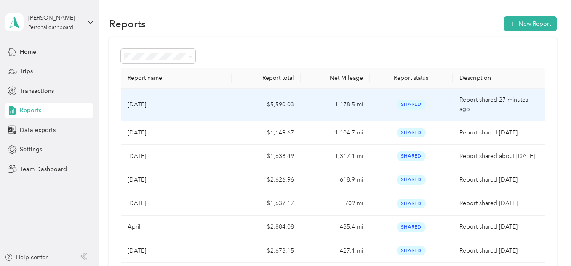
click at [190, 106] on div "[DATE]" at bounding box center [176, 104] width 97 height 9
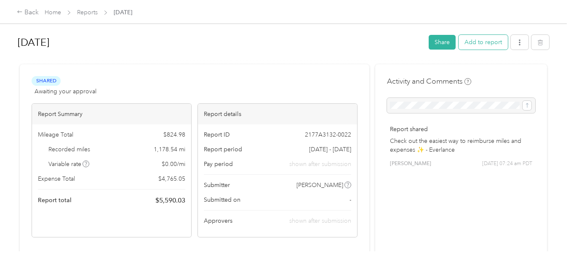
click at [484, 44] on button "Add to report" at bounding box center [482, 42] width 49 height 15
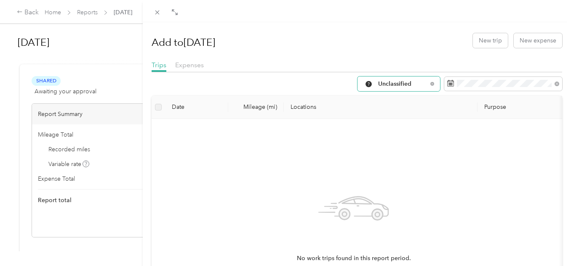
click at [400, 84] on span "Unclassified" at bounding box center [402, 84] width 49 height 6
click at [398, 99] on span "All Purposes" at bounding box center [400, 98] width 56 height 9
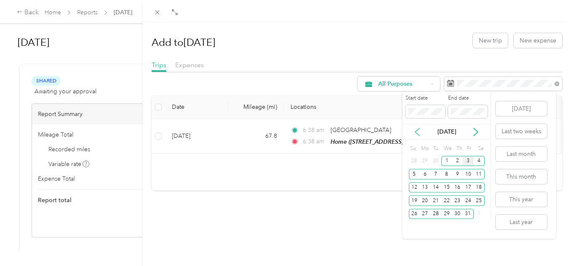
click at [418, 133] on icon at bounding box center [417, 132] width 8 height 8
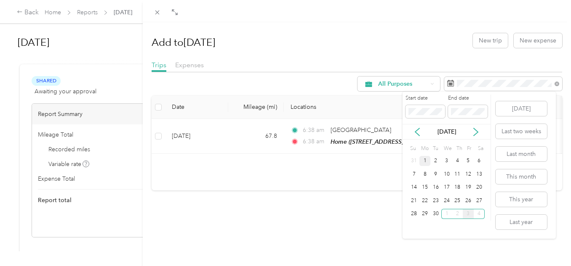
click at [426, 161] on div "1" at bounding box center [424, 161] width 11 height 11
click at [433, 216] on div "30" at bounding box center [435, 214] width 11 height 11
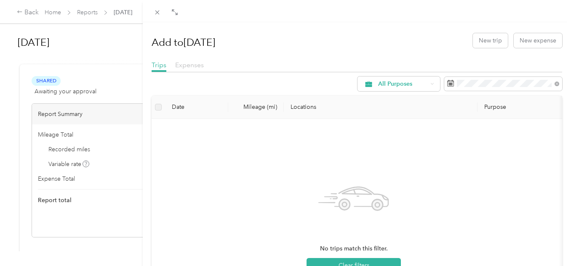
click at [194, 64] on span "Expenses" at bounding box center [189, 65] width 29 height 8
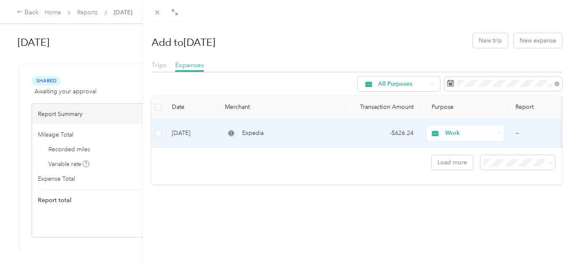
click at [199, 134] on td "Sep 3, 2025" at bounding box center [191, 133] width 53 height 29
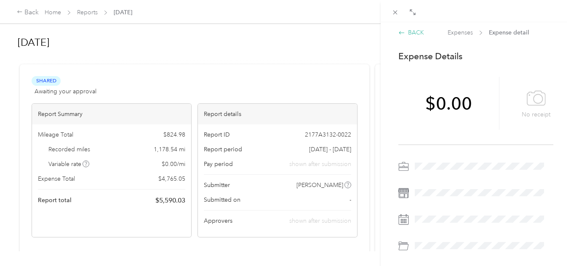
click at [412, 31] on div "BACK" at bounding box center [411, 32] width 26 height 9
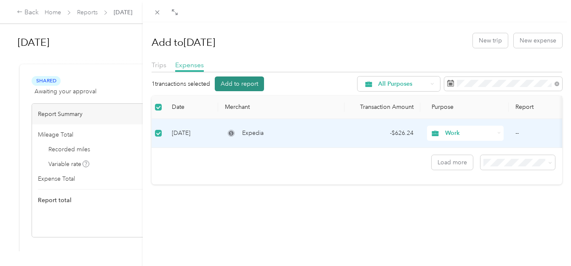
click at [238, 85] on button "Add to report" at bounding box center [239, 84] width 49 height 15
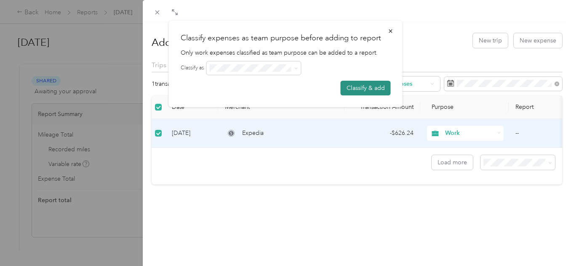
click at [348, 89] on button "Classify & add" at bounding box center [366, 88] width 50 height 15
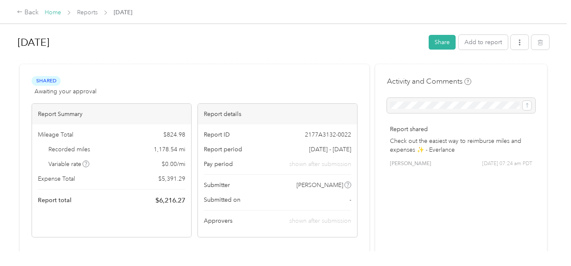
click at [53, 11] on link "Home" at bounding box center [53, 12] width 16 height 7
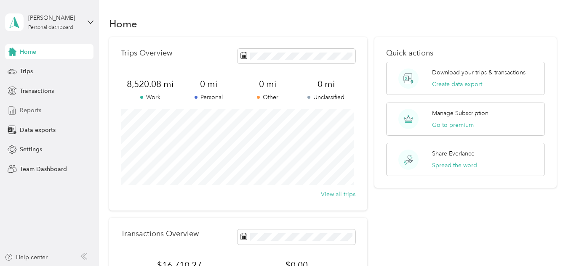
click at [28, 107] on span "Reports" at bounding box center [30, 110] width 21 height 9
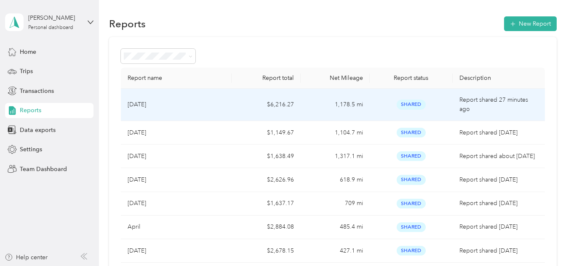
click at [146, 102] on p "[DATE]" at bounding box center [137, 104] width 19 height 9
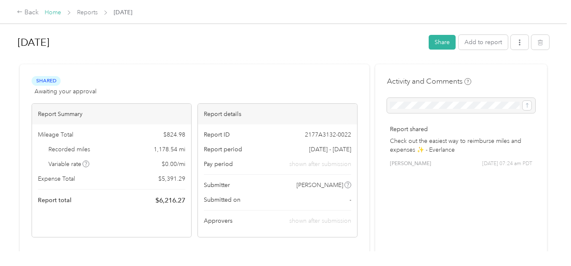
click at [50, 13] on link "Home" at bounding box center [53, 12] width 16 height 7
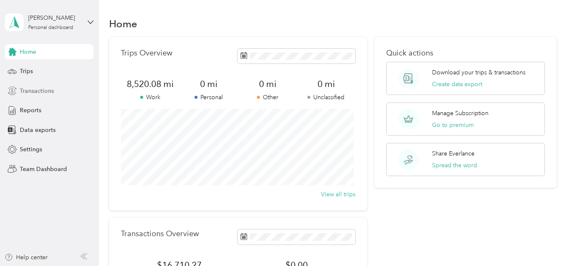
click at [31, 94] on span "Transactions" at bounding box center [37, 91] width 34 height 9
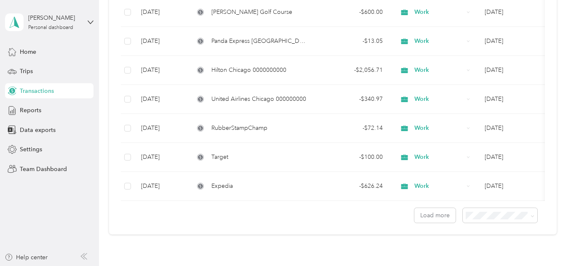
scroll to position [716, 0]
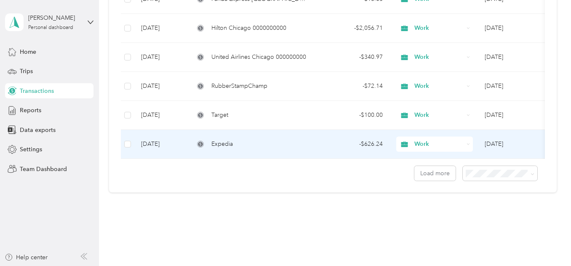
click at [261, 145] on div "Expedia" at bounding box center [250, 144] width 113 height 9
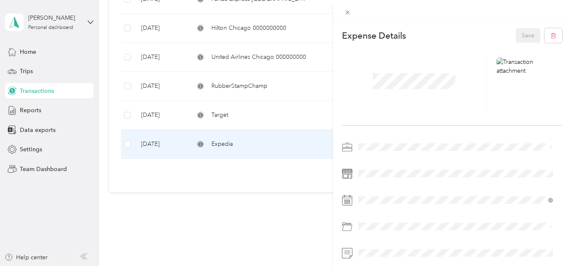
click at [256, 119] on div "This expense cannot be edited because it is either under review, approved, or p…" at bounding box center [285, 133] width 571 height 266
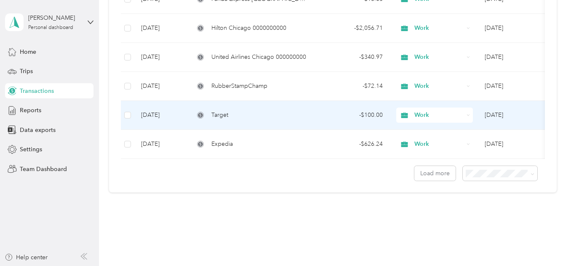
click at [249, 116] on div "Target" at bounding box center [250, 115] width 113 height 9
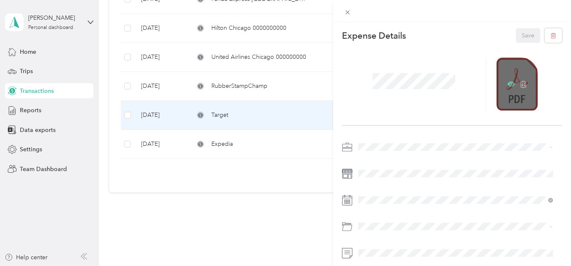
click at [510, 84] on icon at bounding box center [511, 84] width 3 height 3
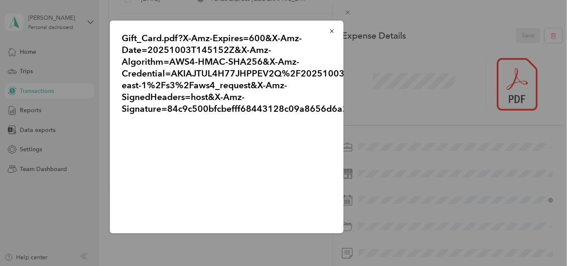
scroll to position [39, 0]
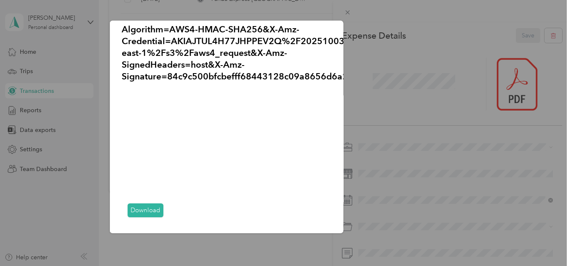
click at [138, 206] on link "Download" at bounding box center [146, 211] width 36 height 14
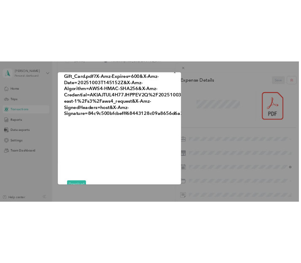
scroll to position [0, 0]
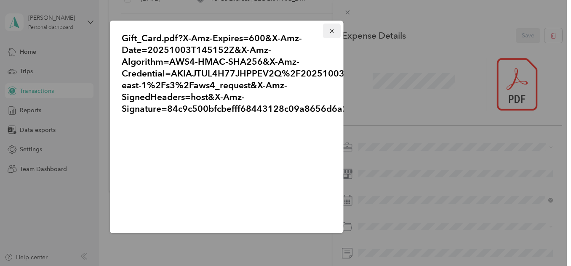
click at [330, 32] on icon "button" at bounding box center [331, 30] width 3 height 3
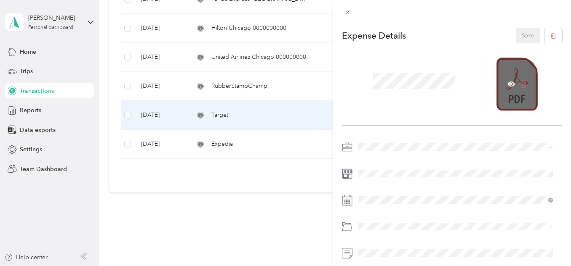
click at [519, 84] on icon at bounding box center [523, 84] width 8 height 8
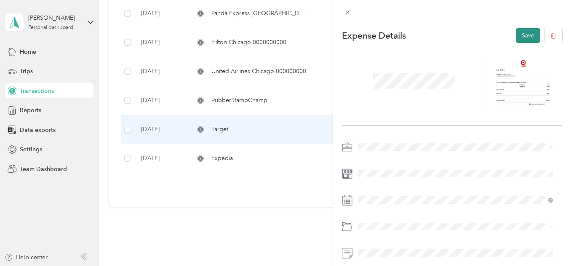
click at [519, 36] on button "Save" at bounding box center [528, 35] width 24 height 15
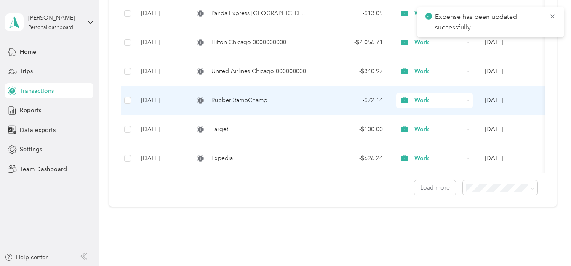
click at [277, 102] on div "RubberStampChamp" at bounding box center [250, 100] width 113 height 9
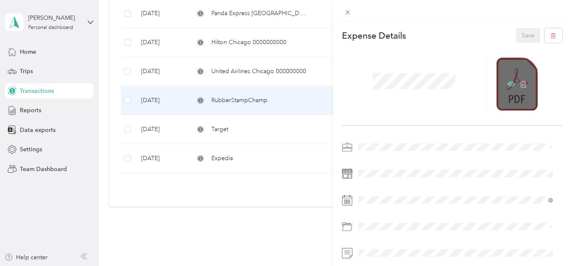
click at [507, 82] on icon at bounding box center [511, 84] width 8 height 5
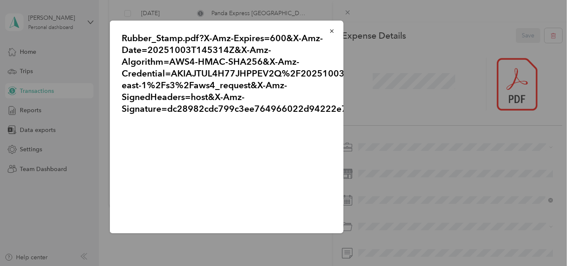
scroll to position [39, 0]
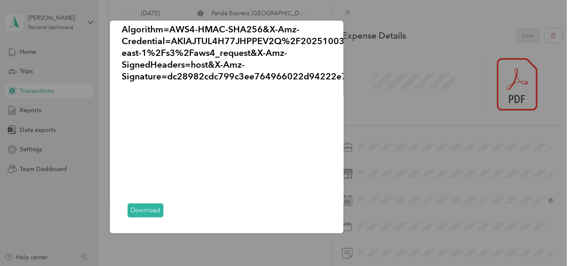
click at [153, 205] on link "Download" at bounding box center [146, 211] width 36 height 14
click at [348, 10] on div at bounding box center [285, 133] width 571 height 266
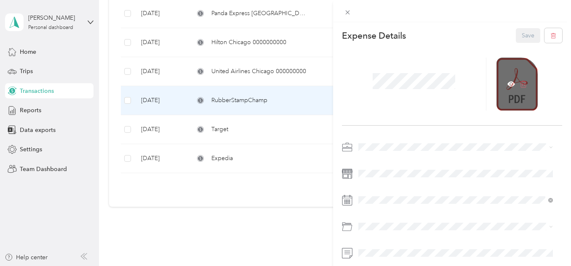
click at [519, 83] on icon at bounding box center [523, 84] width 8 height 8
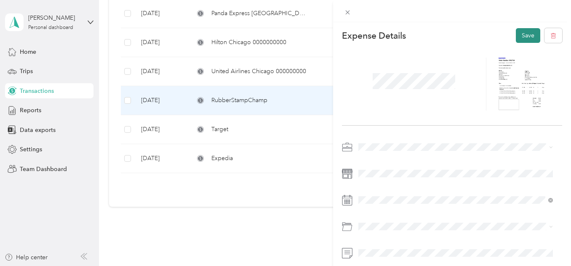
click at [519, 32] on button "Save" at bounding box center [528, 35] width 24 height 15
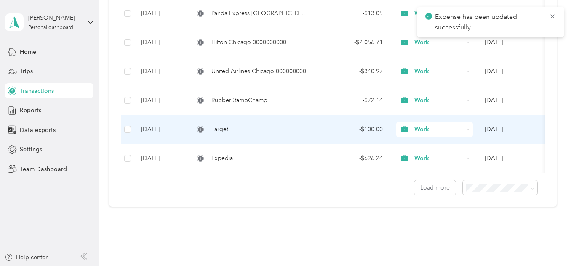
click at [272, 136] on td "Target" at bounding box center [250, 129] width 126 height 29
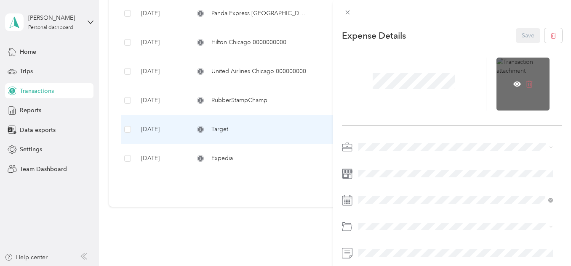
click at [527, 82] on icon at bounding box center [529, 84] width 6 height 7
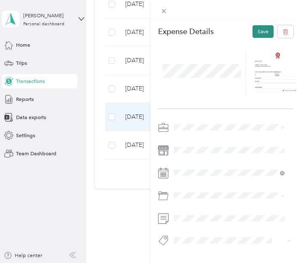
click at [256, 33] on button "Save" at bounding box center [262, 31] width 21 height 13
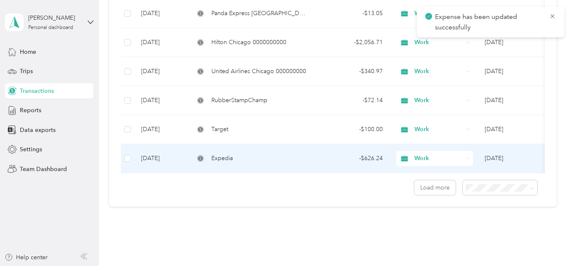
click at [273, 163] on div "Expedia" at bounding box center [250, 158] width 113 height 9
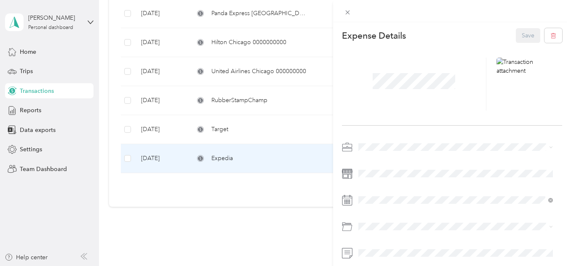
click at [253, 130] on div "This expense cannot be edited because it is either under review, approved, or p…" at bounding box center [285, 133] width 571 height 266
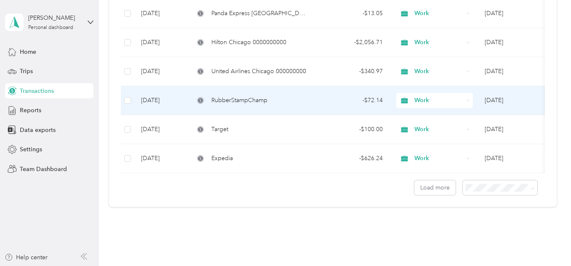
click at [266, 100] on span "RubberStampChamp" at bounding box center [239, 100] width 56 height 9
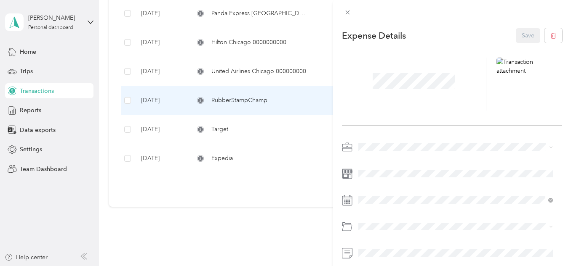
click at [259, 128] on div "This expense cannot be edited because it is either under review, approved, or p…" at bounding box center [285, 133] width 571 height 266
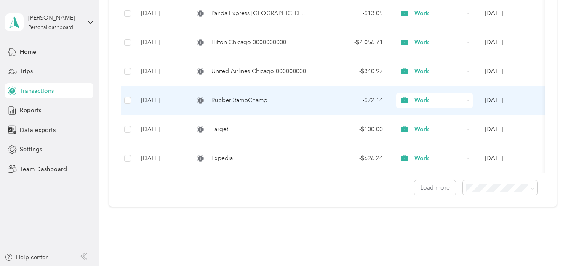
click at [267, 96] on span "RubberStampChamp" at bounding box center [239, 100] width 56 height 9
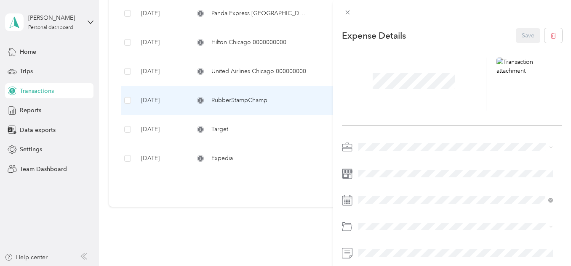
click at [277, 71] on div "This expense cannot be edited because it is either under review, approved, or p…" at bounding box center [285, 133] width 571 height 266
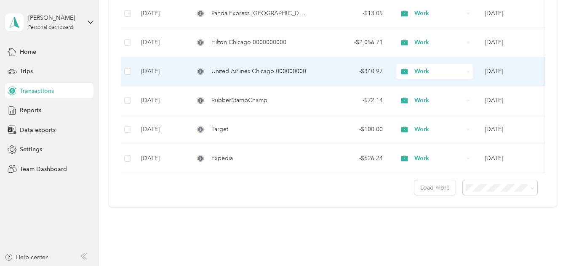
click at [277, 71] on span "United Airlines Chicago 000000000" at bounding box center [258, 71] width 95 height 9
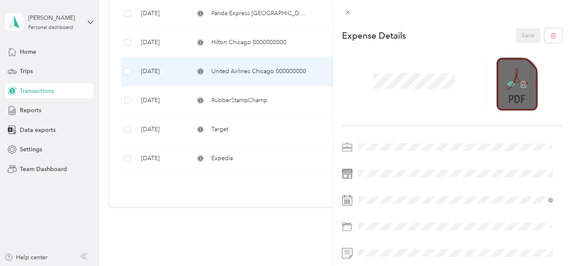
click at [507, 85] on icon at bounding box center [511, 84] width 8 height 8
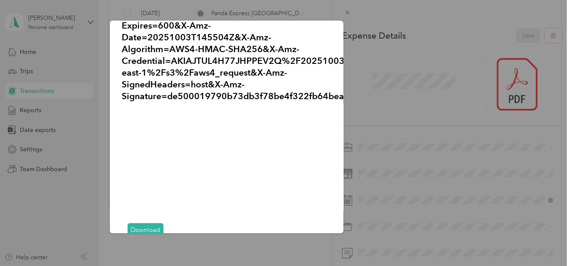
scroll to position [51, 0]
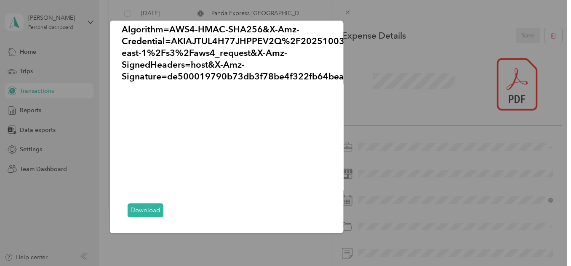
click at [149, 204] on link "Download" at bounding box center [146, 211] width 36 height 14
click at [346, 9] on div at bounding box center [285, 133] width 571 height 266
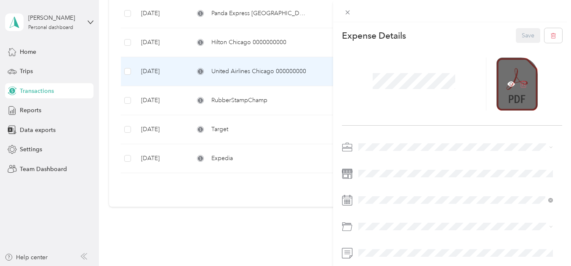
click at [519, 83] on icon at bounding box center [523, 84] width 8 height 8
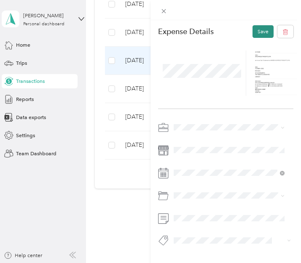
click at [252, 32] on button "Save" at bounding box center [262, 31] width 21 height 13
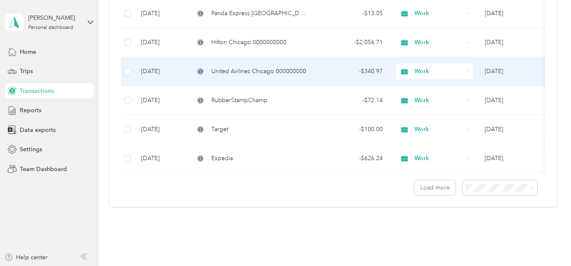
click at [297, 73] on span "United Airlines Chicago 000000000" at bounding box center [258, 71] width 95 height 9
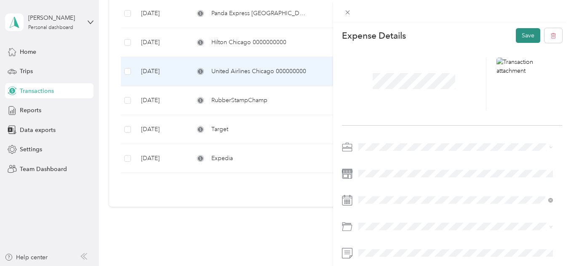
click at [519, 35] on button "Save" at bounding box center [528, 35] width 24 height 15
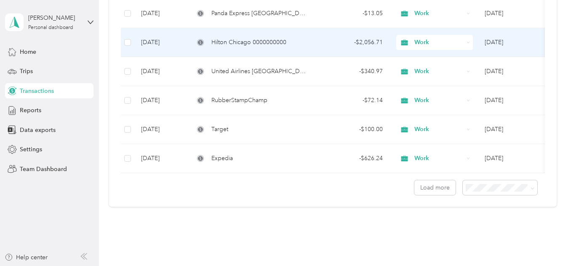
click at [288, 44] on div "Hilton Chicago 0000000000" at bounding box center [250, 42] width 113 height 9
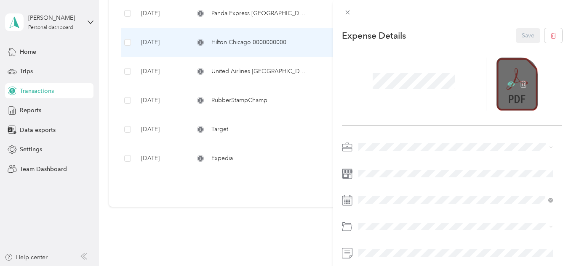
click at [508, 85] on icon at bounding box center [511, 84] width 8 height 8
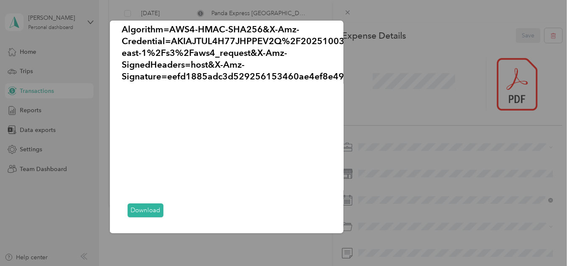
scroll to position [51, 0]
click at [150, 205] on link "Download" at bounding box center [146, 211] width 36 height 14
click at [347, 13] on div at bounding box center [285, 133] width 571 height 266
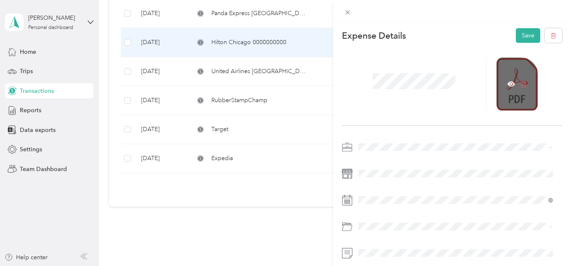
click at [521, 83] on icon at bounding box center [523, 84] width 8 height 8
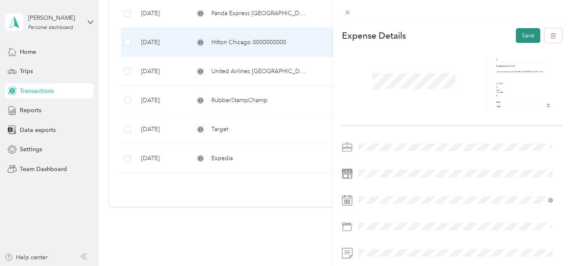
click at [529, 32] on button "Save" at bounding box center [528, 35] width 24 height 15
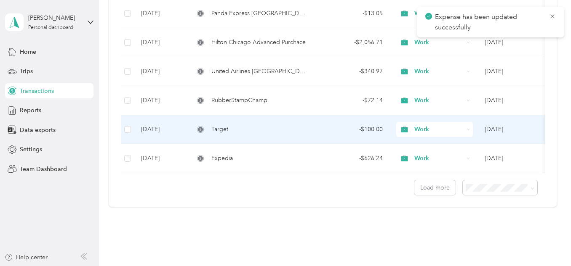
scroll to position [659, 0]
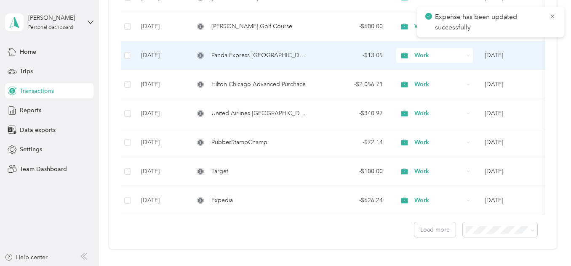
click at [291, 57] on div "Panda Express [GEOGRAPHIC_DATA]" at bounding box center [250, 55] width 113 height 9
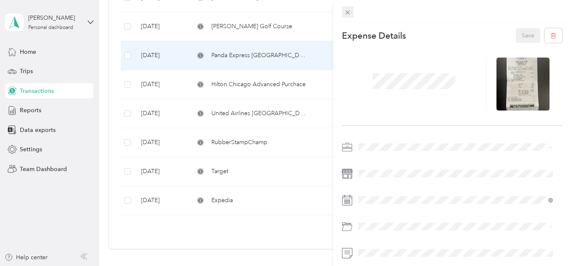
click at [348, 11] on icon at bounding box center [347, 12] width 7 height 7
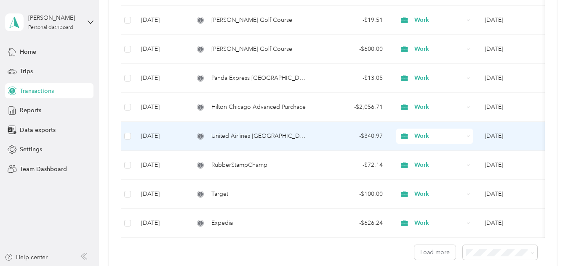
scroll to position [617, 0]
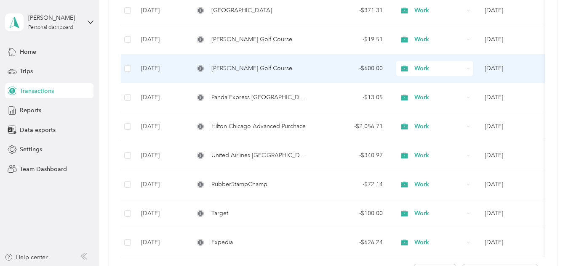
click at [301, 68] on div "[PERSON_NAME] Golf Course" at bounding box center [250, 68] width 113 height 9
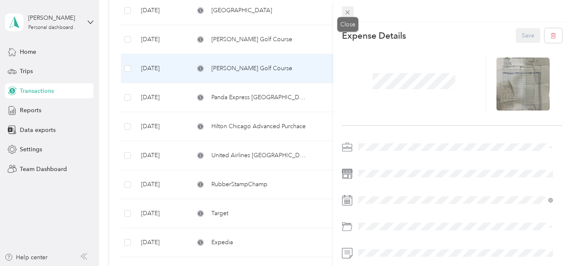
click at [350, 12] on icon at bounding box center [347, 12] width 7 height 7
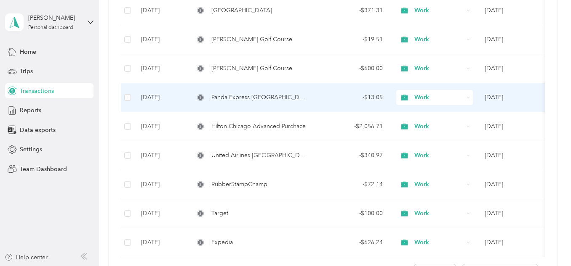
scroll to position [575, 0]
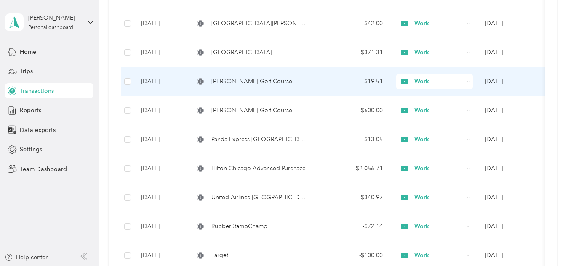
click at [293, 87] on td "[PERSON_NAME] Golf Course" at bounding box center [250, 81] width 126 height 29
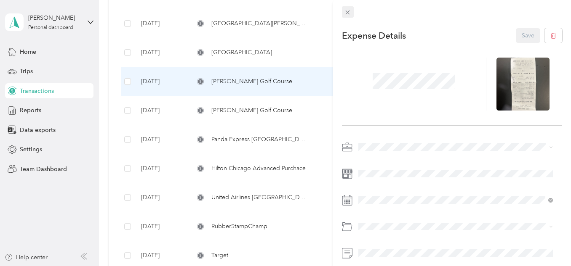
click at [348, 11] on icon at bounding box center [347, 12] width 7 height 7
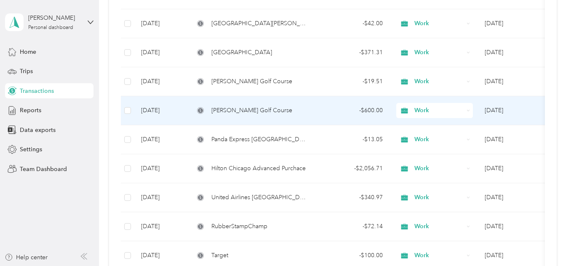
scroll to position [533, 0]
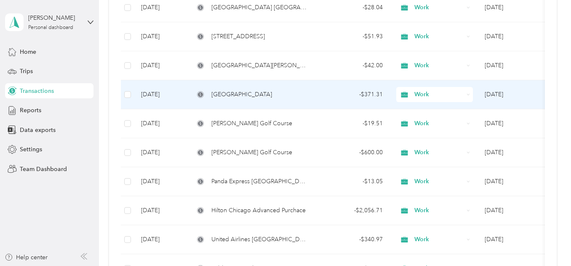
click at [290, 96] on div "[GEOGRAPHIC_DATA]" at bounding box center [250, 94] width 113 height 9
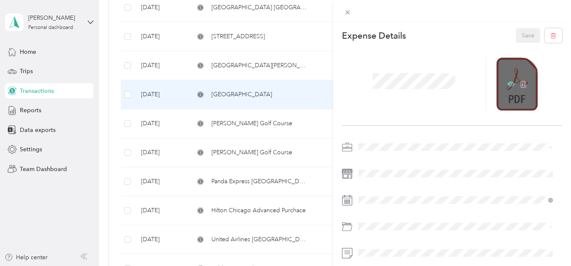
click at [507, 84] on icon at bounding box center [511, 84] width 8 height 5
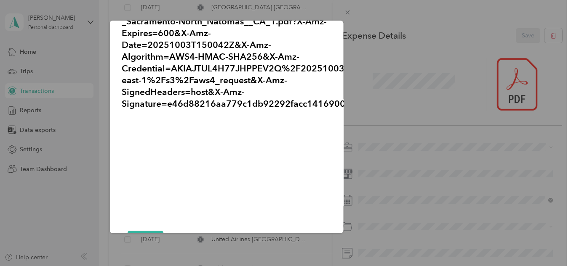
scroll to position [62, 0]
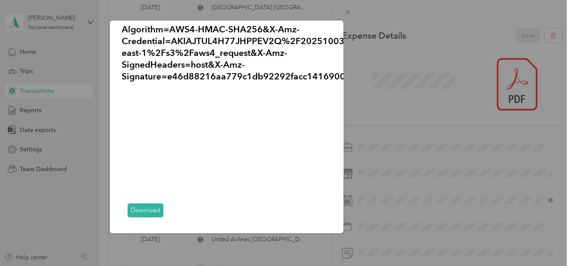
click at [146, 204] on link "Download" at bounding box center [146, 211] width 36 height 14
click at [346, 13] on div at bounding box center [285, 133] width 571 height 266
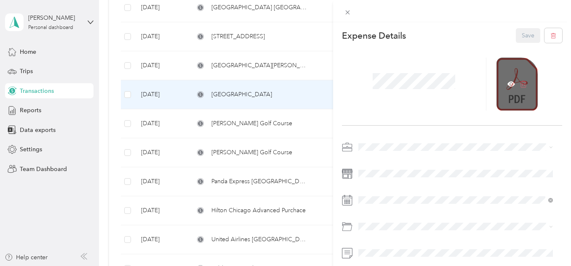
click at [519, 85] on icon at bounding box center [523, 84] width 8 height 8
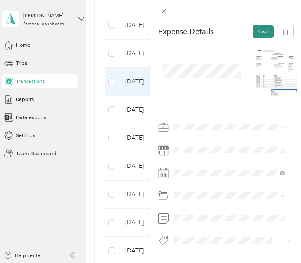
click at [252, 32] on button "Save" at bounding box center [262, 31] width 21 height 13
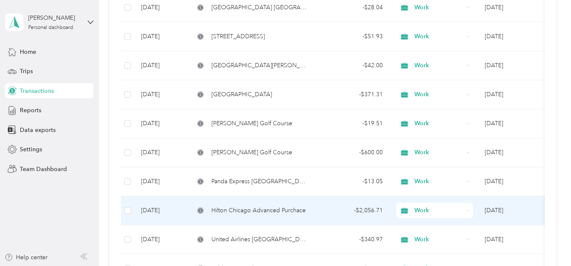
click at [282, 215] on span "Hilton Chicago Advanced Purchace" at bounding box center [258, 210] width 94 height 9
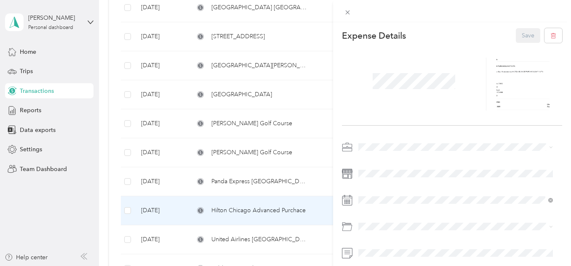
click at [264, 98] on div "This expense cannot be edited because it is either under review, approved, or p…" at bounding box center [285, 133] width 571 height 266
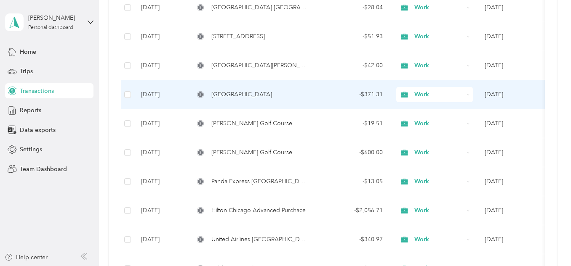
click at [264, 98] on span "[GEOGRAPHIC_DATA]" at bounding box center [241, 94] width 61 height 9
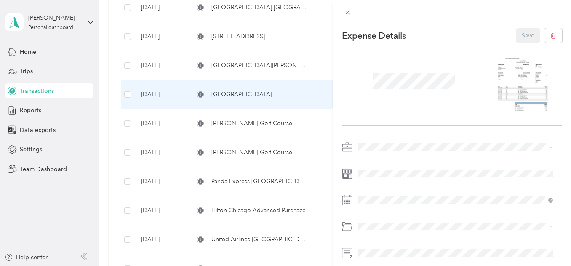
click at [258, 69] on div "This expense cannot be edited because it is either under review, approved, or p…" at bounding box center [285, 133] width 571 height 266
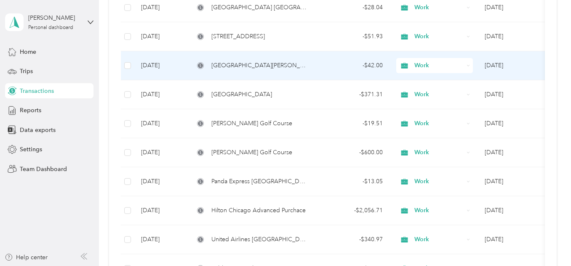
click at [258, 69] on span "[GEOGRAPHIC_DATA][PERSON_NAME]" at bounding box center [259, 65] width 96 height 9
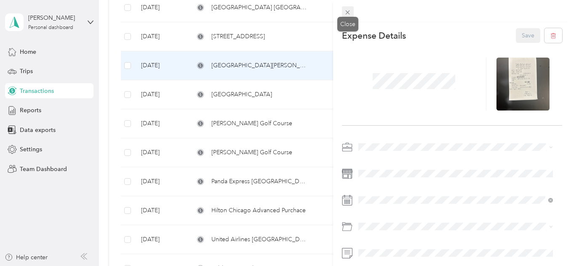
click at [347, 11] on icon at bounding box center [347, 12] width 7 height 7
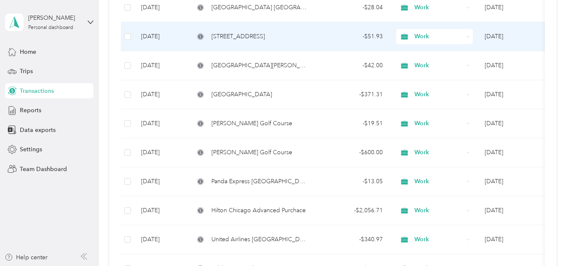
click at [262, 36] on div "[STREET_ADDRESS]" at bounding box center [250, 36] width 113 height 9
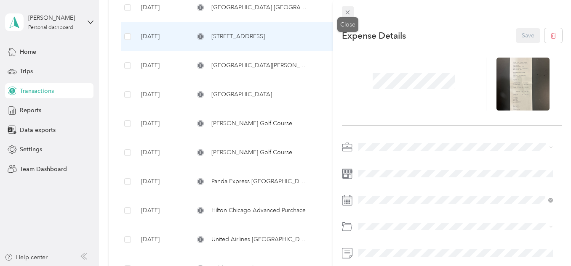
click at [346, 9] on icon at bounding box center [347, 12] width 7 height 7
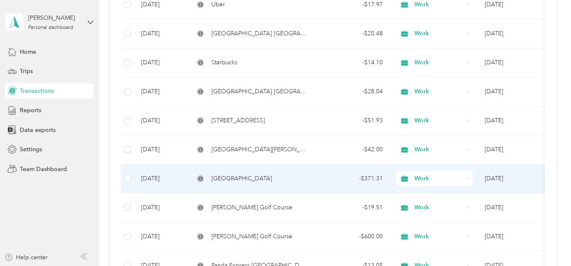
scroll to position [407, 0]
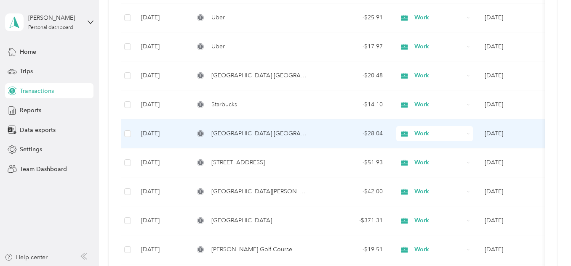
click at [278, 130] on span "[GEOGRAPHIC_DATA] [GEOGRAPHIC_DATA]" at bounding box center [259, 133] width 96 height 9
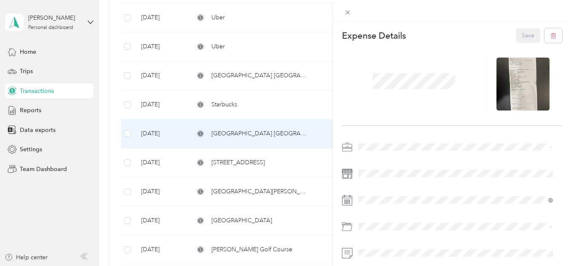
click at [229, 103] on div "This expense cannot be edited because it is either under review, approved, or p…" at bounding box center [285, 133] width 571 height 266
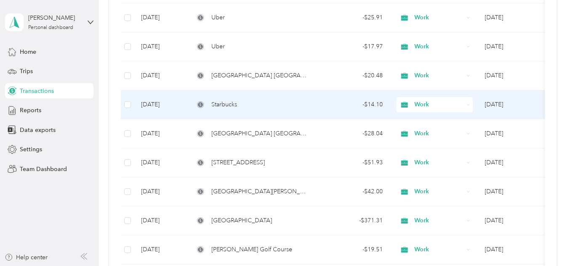
click at [229, 103] on span "Starbucks" at bounding box center [224, 104] width 26 height 9
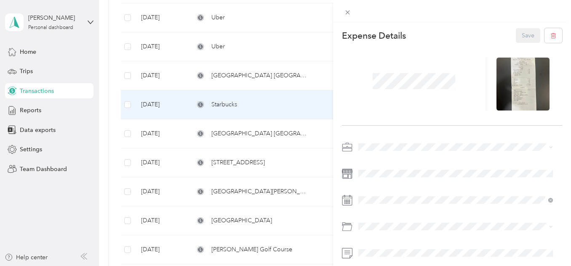
click at [250, 77] on div "This expense cannot be edited because it is either under review, approved, or p…" at bounding box center [285, 133] width 571 height 266
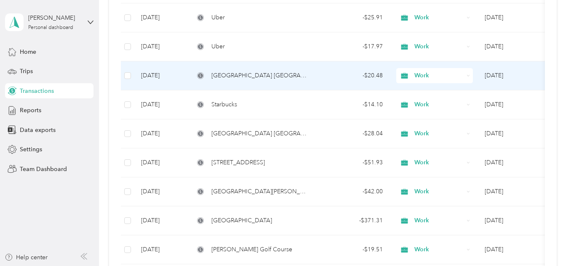
click at [250, 77] on span "[GEOGRAPHIC_DATA] [GEOGRAPHIC_DATA]" at bounding box center [259, 75] width 96 height 9
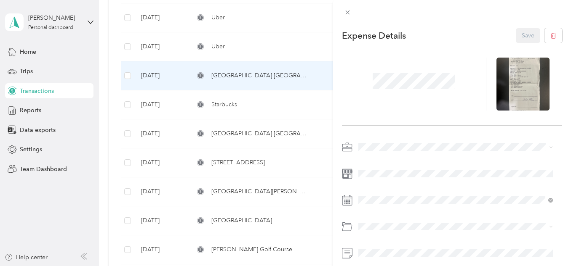
click at [256, 45] on div "This expense cannot be edited because it is either under review, approved, or p…" at bounding box center [285, 133] width 571 height 266
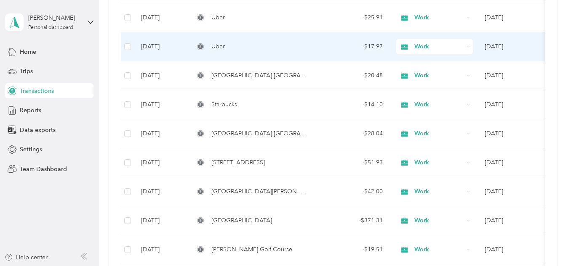
click at [256, 45] on div "Uber" at bounding box center [250, 46] width 113 height 9
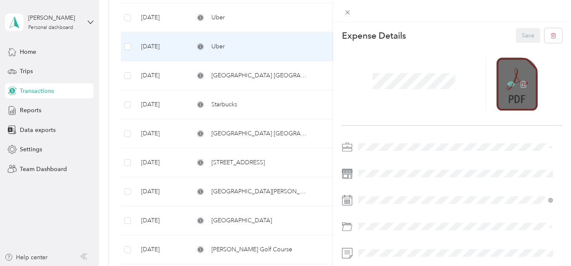
click at [507, 82] on icon at bounding box center [511, 84] width 8 height 5
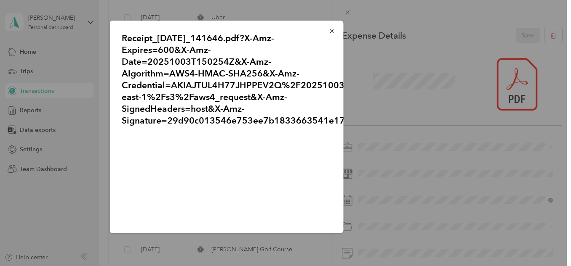
scroll to position [42, 0]
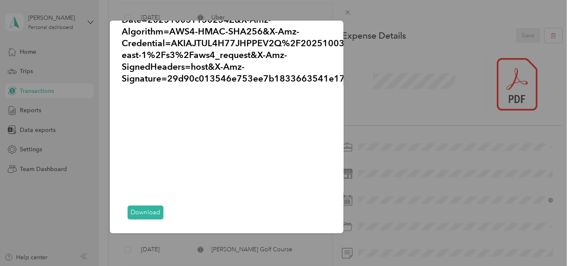
click at [150, 210] on link "Download" at bounding box center [146, 213] width 36 height 14
click at [347, 14] on div at bounding box center [285, 133] width 571 height 266
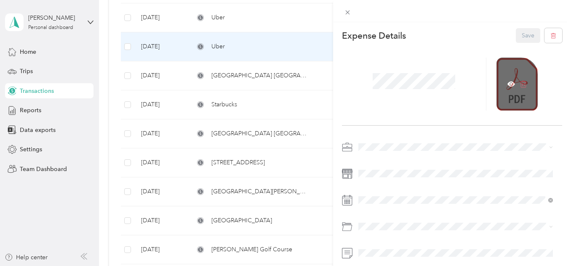
click at [519, 85] on icon at bounding box center [523, 84] width 8 height 8
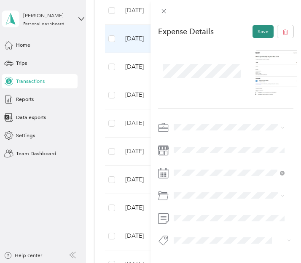
click at [255, 33] on button "Save" at bounding box center [262, 31] width 21 height 13
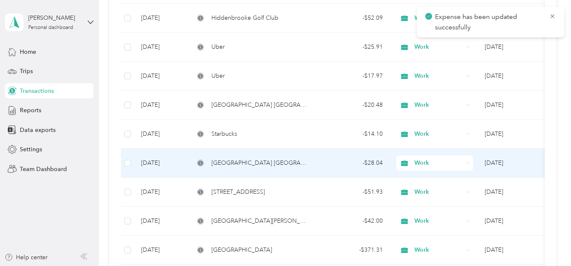
scroll to position [365, 0]
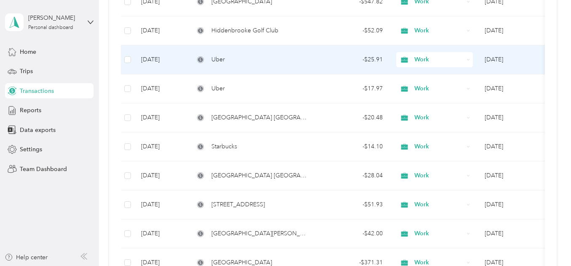
click at [230, 61] on div "Uber" at bounding box center [250, 59] width 113 height 9
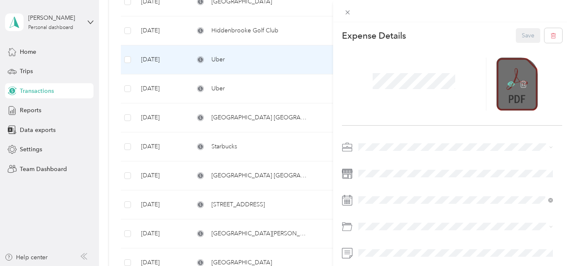
click at [507, 84] on icon at bounding box center [511, 84] width 8 height 8
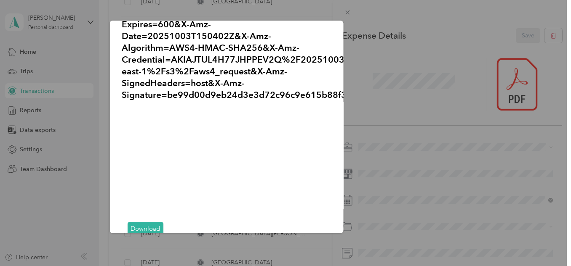
scroll to position [51, 0]
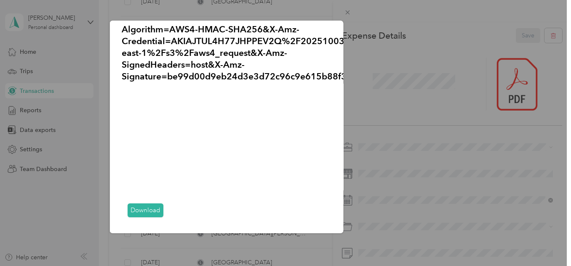
click at [139, 207] on link "Download" at bounding box center [146, 211] width 36 height 14
drag, startPoint x: 346, startPoint y: 11, endPoint x: 355, endPoint y: 16, distance: 10.6
click at [346, 11] on div at bounding box center [285, 133] width 571 height 266
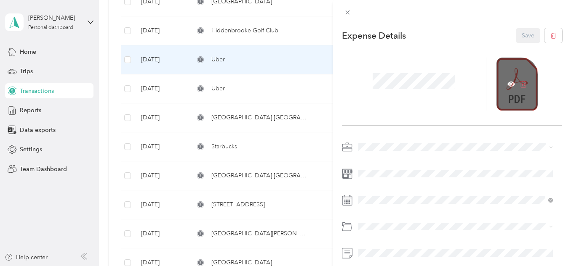
click at [524, 84] on icon at bounding box center [524, 84] width 0 height 3
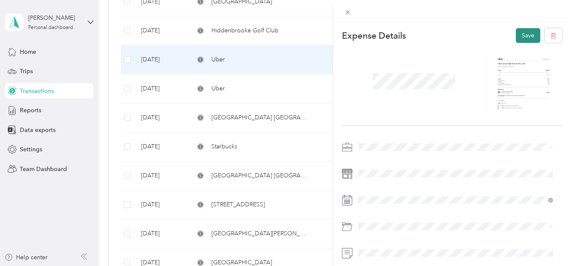
click at [517, 35] on button "Save" at bounding box center [528, 35] width 24 height 15
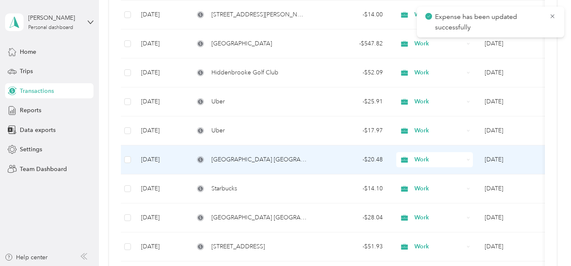
scroll to position [280, 0]
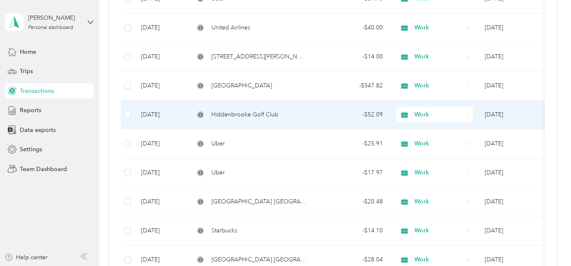
click at [271, 119] on span "Hiddenbrooke Golf Club" at bounding box center [244, 114] width 67 height 9
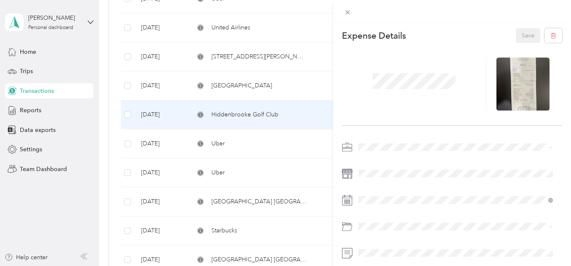
click at [261, 85] on div "This expense cannot be edited because it is either under review, approved, or p…" at bounding box center [285, 133] width 571 height 266
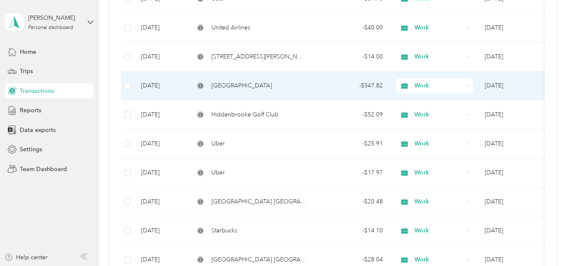
click at [261, 85] on span "[GEOGRAPHIC_DATA]" at bounding box center [241, 85] width 61 height 9
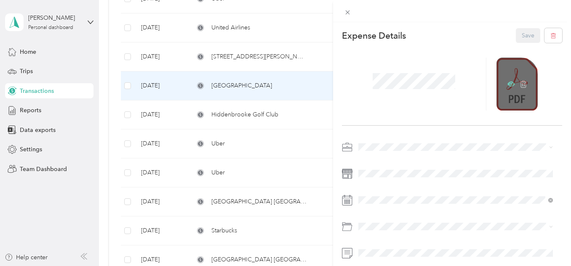
click at [507, 80] on icon at bounding box center [511, 84] width 8 height 8
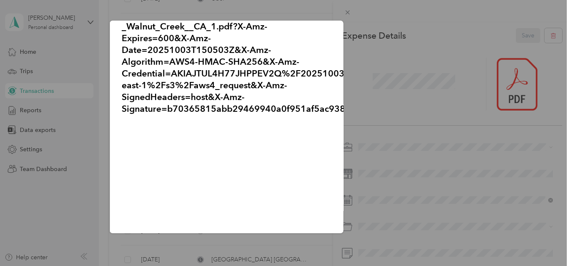
scroll to position [62, 0]
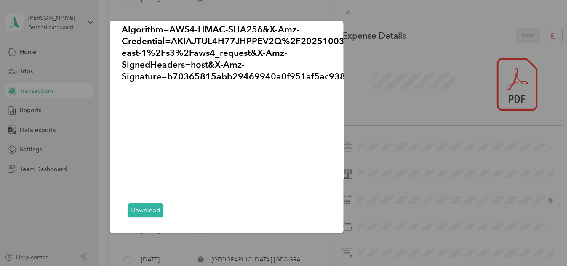
click at [137, 204] on link "Download" at bounding box center [146, 211] width 36 height 14
click at [140, 204] on link "Download" at bounding box center [146, 211] width 36 height 14
click at [346, 11] on div at bounding box center [285, 133] width 571 height 266
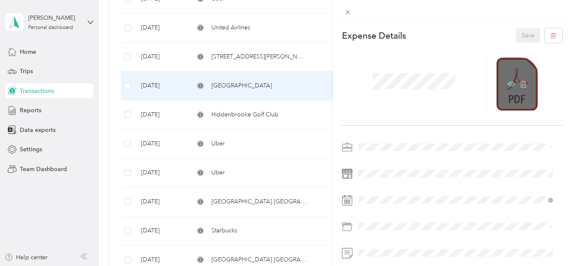
click at [507, 82] on icon at bounding box center [511, 84] width 8 height 5
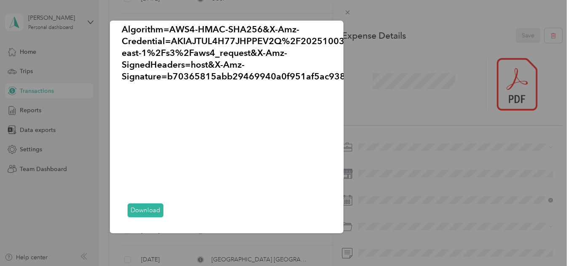
click at [144, 209] on link "Download" at bounding box center [146, 211] width 36 height 14
click at [348, 11] on div at bounding box center [285, 133] width 571 height 266
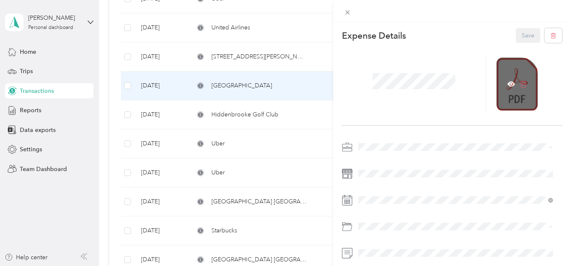
click at [519, 84] on icon at bounding box center [523, 84] width 8 height 8
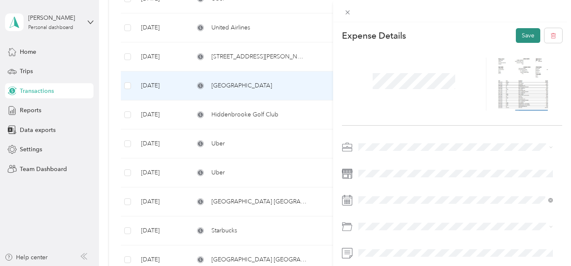
click at [516, 32] on button "Save" at bounding box center [528, 35] width 24 height 15
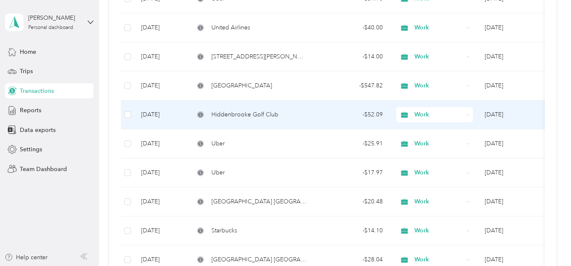
scroll to position [238, 0]
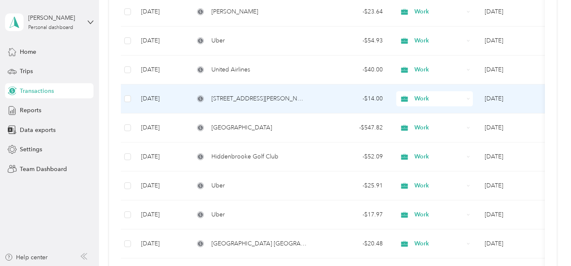
click at [269, 96] on div "[STREET_ADDRESS][PERSON_NAME]" at bounding box center [250, 98] width 113 height 9
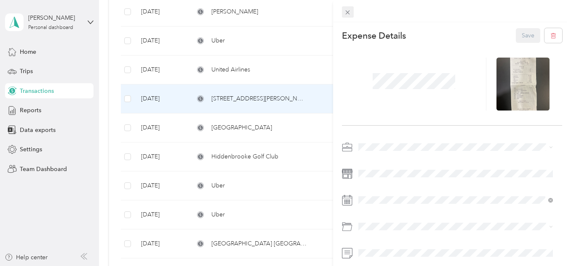
click at [349, 9] on icon at bounding box center [347, 12] width 7 height 7
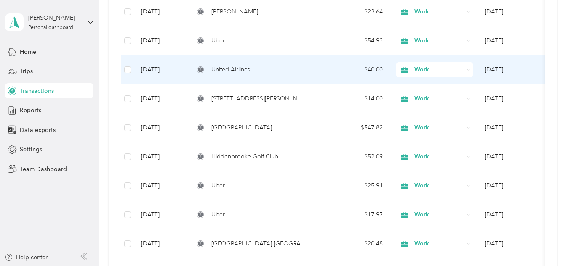
click at [266, 71] on div "United Airlines" at bounding box center [250, 69] width 113 height 9
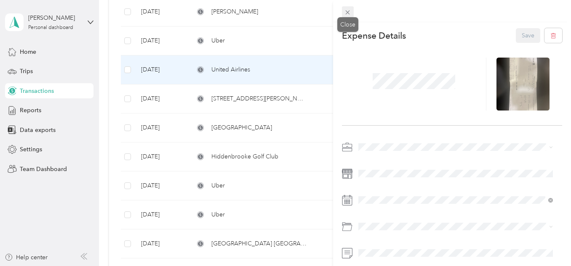
click at [347, 13] on icon at bounding box center [347, 12] width 7 height 7
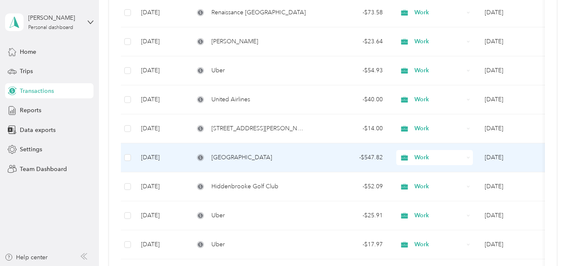
scroll to position [196, 0]
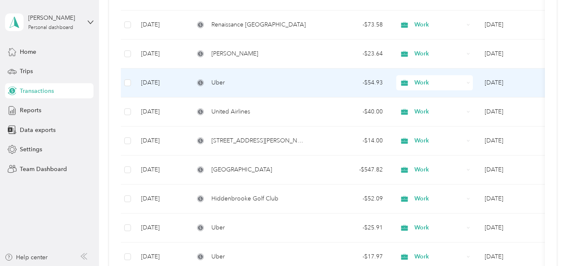
click at [250, 79] on div "Uber" at bounding box center [250, 82] width 113 height 9
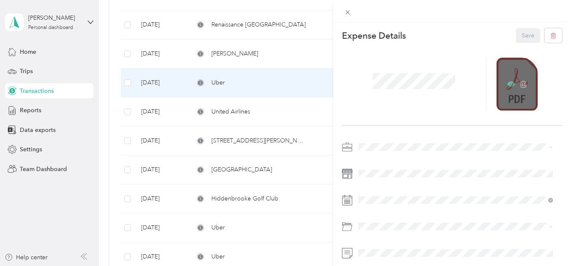
click at [507, 83] on icon at bounding box center [511, 84] width 8 height 5
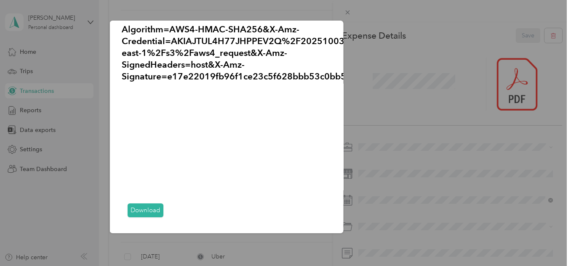
scroll to position [51, 0]
click at [155, 204] on link "Download" at bounding box center [146, 211] width 36 height 14
click at [350, 17] on div at bounding box center [285, 133] width 571 height 266
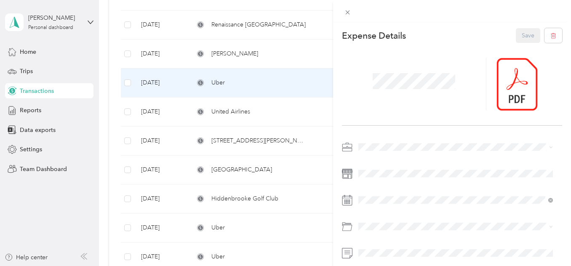
click at [245, 123] on div "This expense cannot be edited because it is either under review, approved, or p…" at bounding box center [285, 133] width 571 height 266
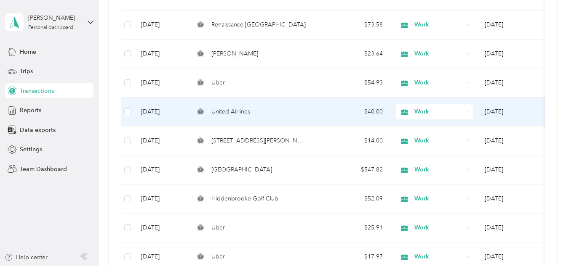
click at [249, 119] on td "United Airlines" at bounding box center [250, 112] width 126 height 29
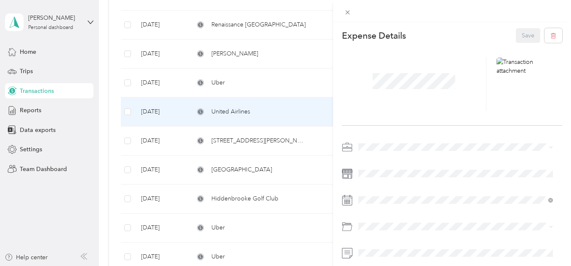
click at [232, 81] on div "This expense cannot be edited because it is either under review, approved, or p…" at bounding box center [285, 133] width 571 height 266
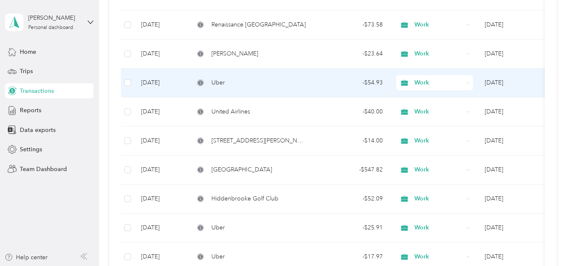
click at [232, 81] on div "Uber" at bounding box center [250, 82] width 113 height 9
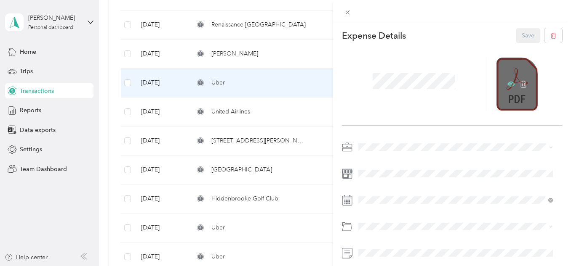
click at [507, 81] on icon at bounding box center [511, 84] width 8 height 8
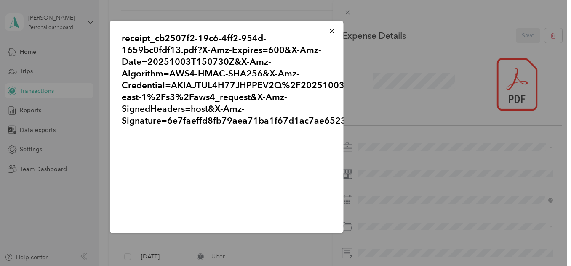
scroll to position [51, 0]
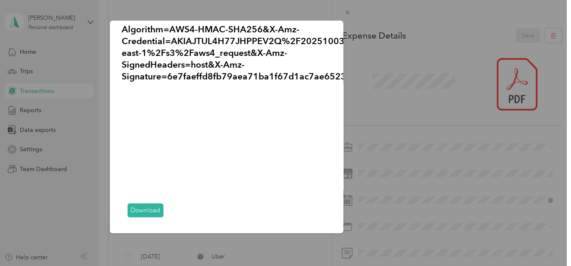
click at [151, 205] on link "Download" at bounding box center [146, 211] width 36 height 14
click at [346, 13] on div at bounding box center [285, 133] width 571 height 266
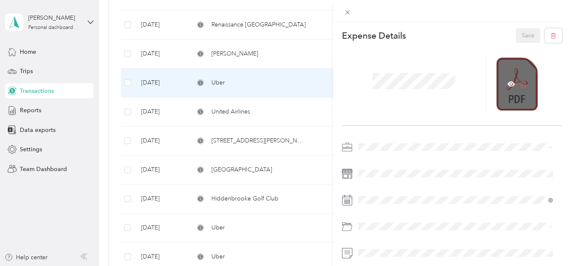
click at [519, 83] on icon at bounding box center [523, 84] width 8 height 8
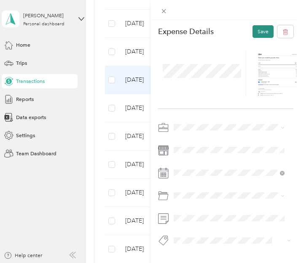
click at [258, 31] on button "Save" at bounding box center [262, 31] width 21 height 13
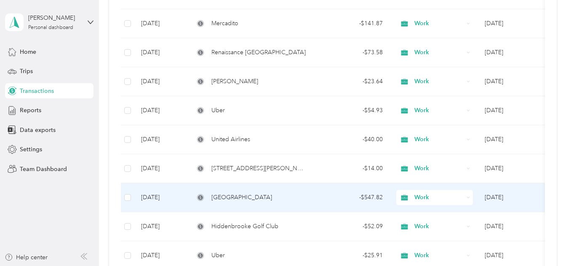
scroll to position [154, 0]
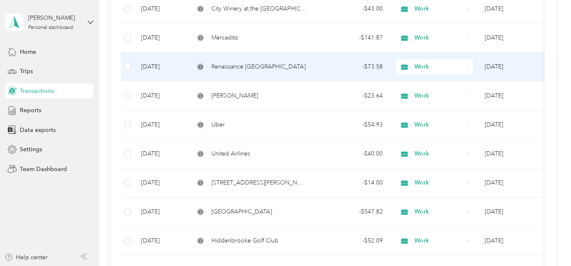
click at [281, 66] on span "Renaissance Chicago Downtown Hotel" at bounding box center [258, 66] width 94 height 9
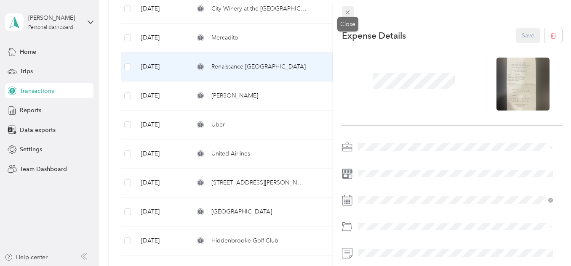
click at [349, 13] on icon at bounding box center [347, 12] width 7 height 7
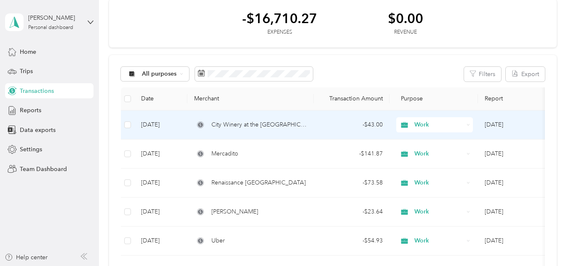
scroll to position [28, 0]
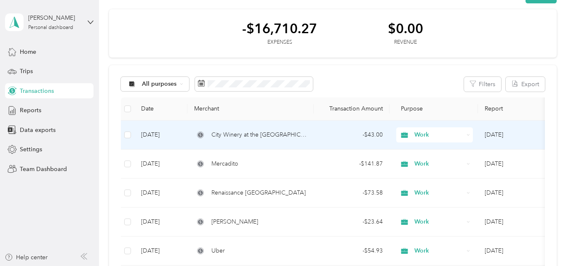
click at [296, 139] on span "City Winery at the Chicago Riverwalk" at bounding box center [259, 135] width 96 height 9
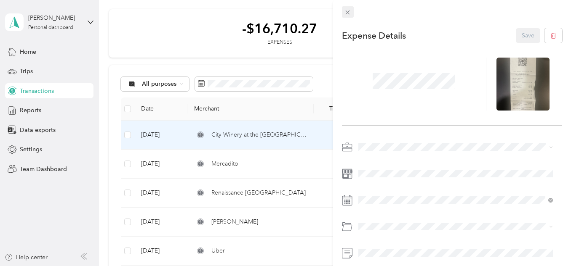
click at [345, 12] on icon at bounding box center [347, 12] width 7 height 7
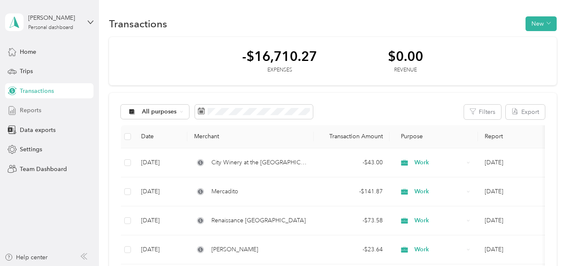
click at [28, 111] on span "Reports" at bounding box center [30, 110] width 21 height 9
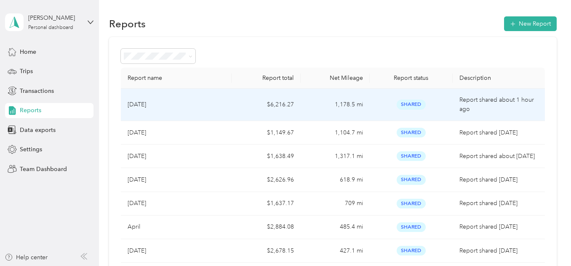
click at [146, 102] on p "[DATE]" at bounding box center [137, 104] width 19 height 9
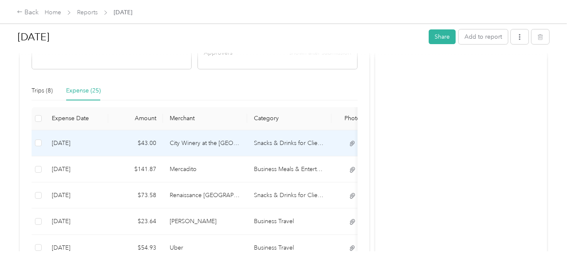
scroll to position [210, 0]
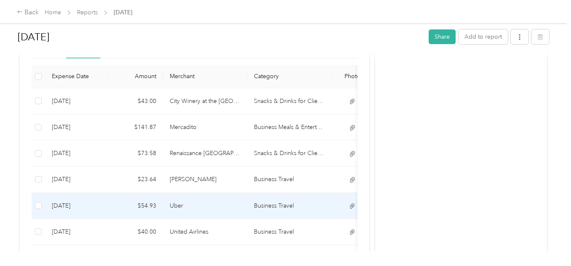
click at [213, 202] on td "Uber" at bounding box center [205, 206] width 84 height 26
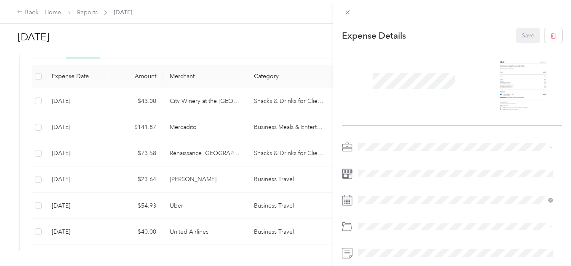
click at [206, 230] on div "This expense cannot be edited because it is either under review, approved, or p…" at bounding box center [285, 133] width 571 height 266
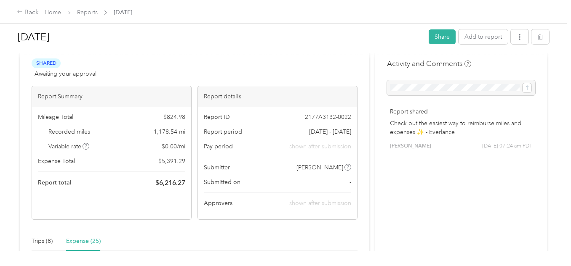
scroll to position [0, 0]
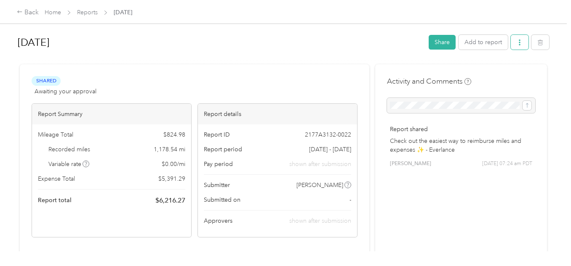
click at [517, 37] on button "button" at bounding box center [520, 42] width 18 height 15
click at [501, 72] on span "Download" at bounding box center [493, 73] width 28 height 9
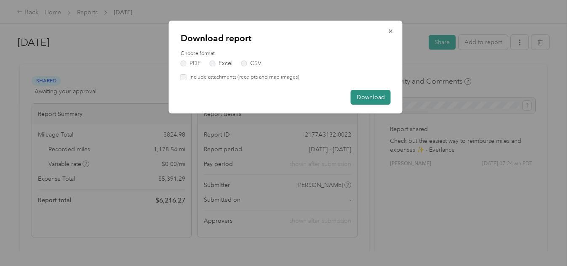
click at [362, 98] on button "Download" at bounding box center [371, 97] width 40 height 15
